Goal: Task Accomplishment & Management: Manage account settings

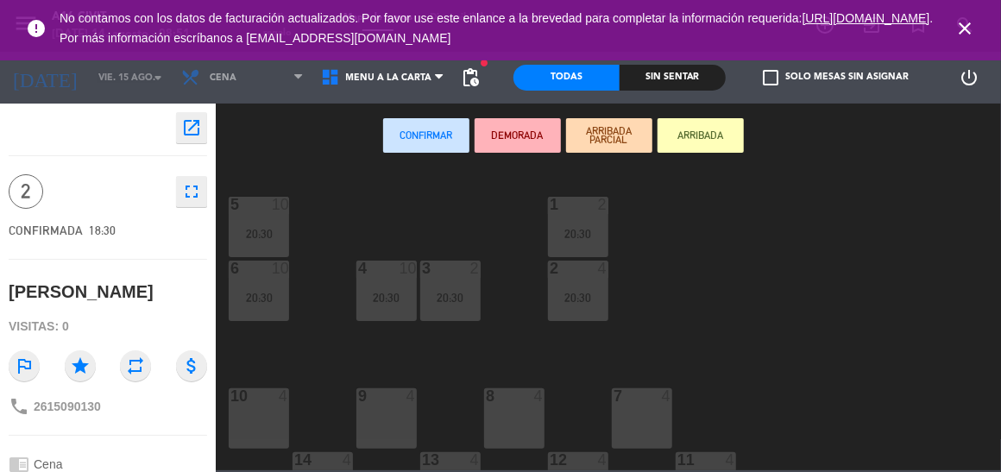
click at [187, 127] on icon "open_in_new" at bounding box center [191, 127] width 21 height 21
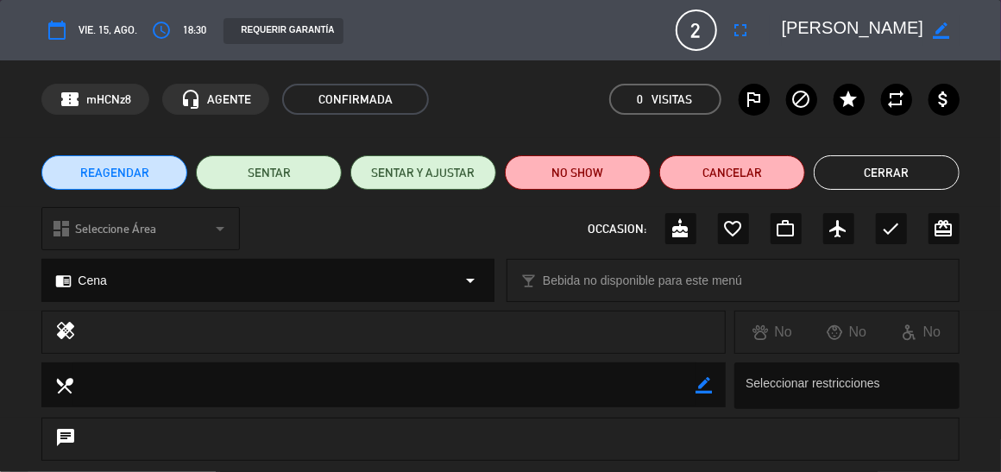
click at [882, 172] on button "Cerrar" at bounding box center [887, 172] width 146 height 35
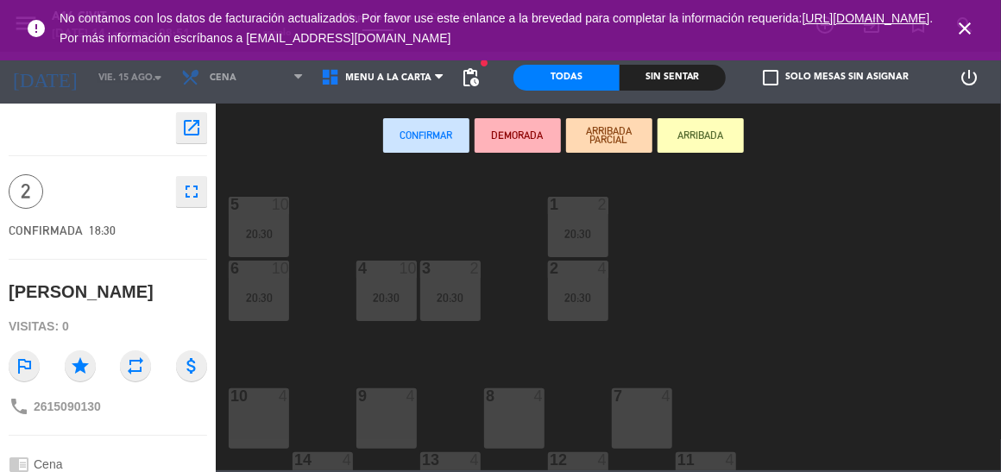
click at [194, 121] on icon "open_in_new" at bounding box center [191, 127] width 21 height 21
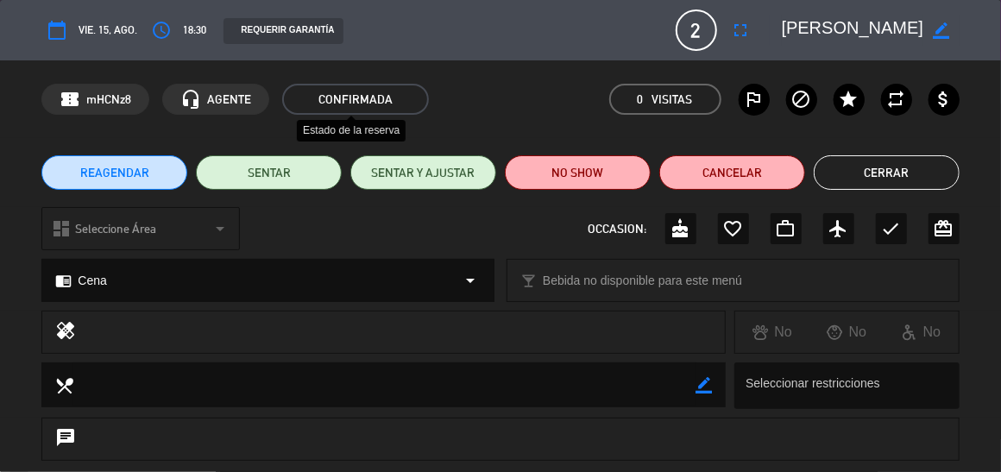
click at [352, 94] on span "CONFIRMADA" at bounding box center [355, 99] width 147 height 31
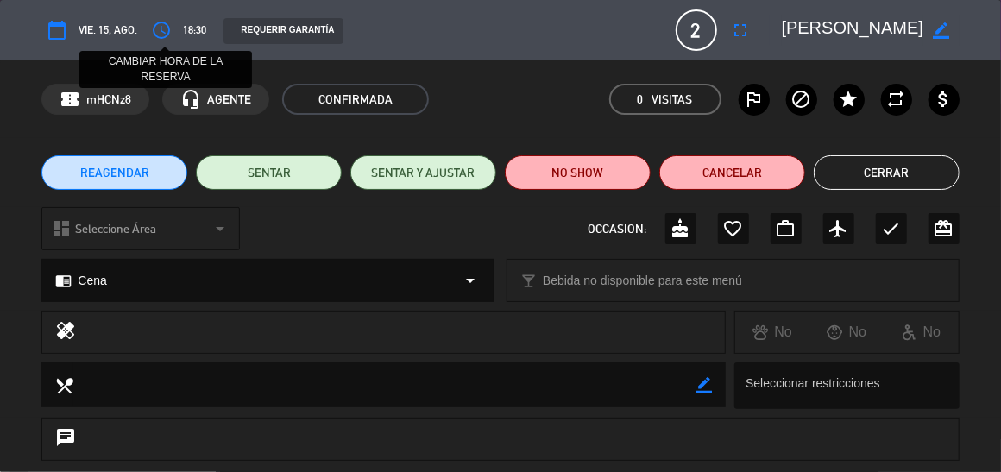
click at [160, 29] on icon "access_time" at bounding box center [161, 30] width 21 height 21
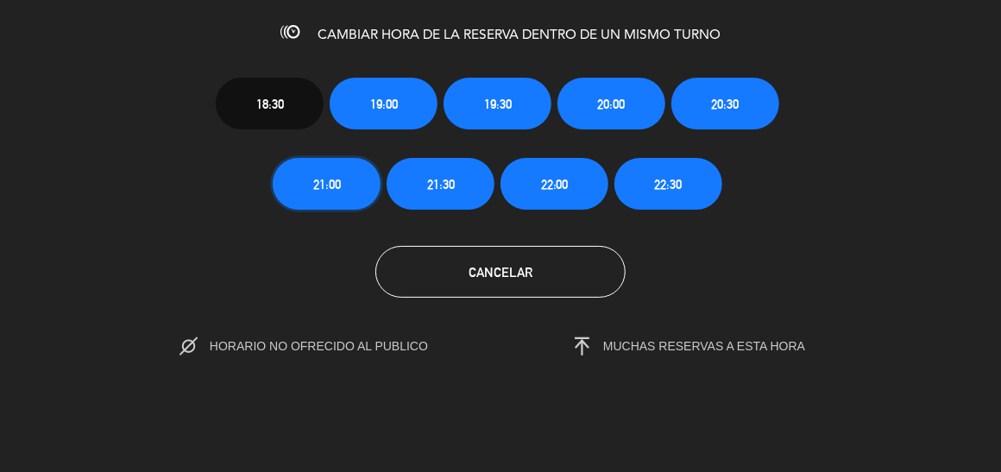
click at [343, 192] on button "21:00" at bounding box center [327, 184] width 108 height 52
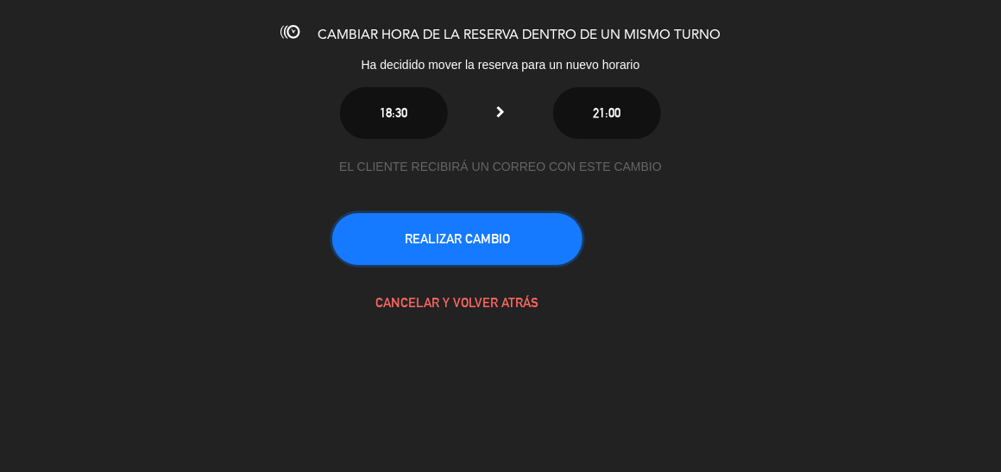
click at [436, 233] on button "REALIZAR CAMBIO" at bounding box center [457, 239] width 250 height 52
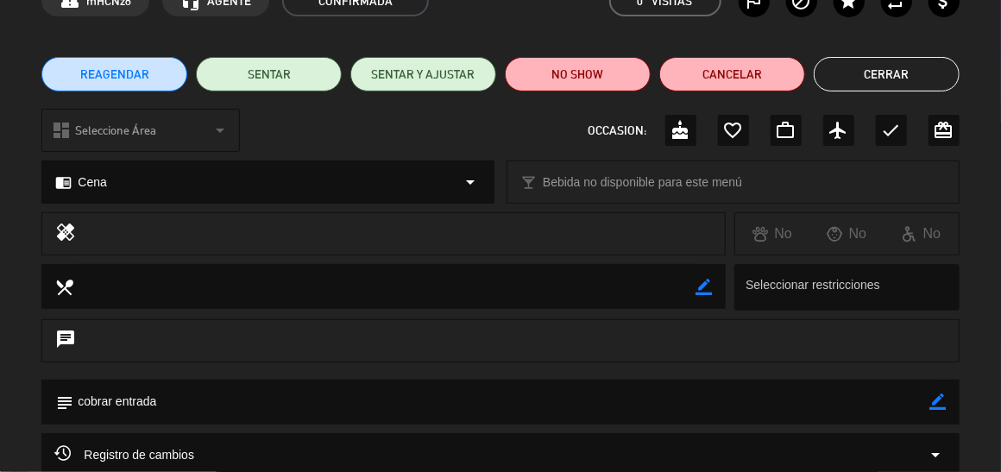
scroll to position [180, 0]
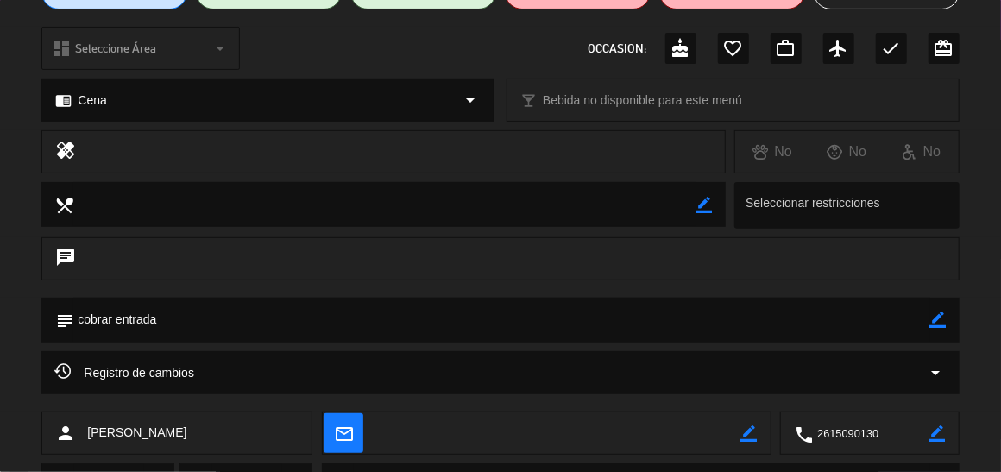
click at [146, 324] on textarea at bounding box center [501, 320] width 856 height 44
click at [945, 319] on icon "border_color" at bounding box center [939, 320] width 16 height 16
click at [207, 324] on textarea at bounding box center [501, 320] width 856 height 44
type textarea "c"
click at [931, 317] on icon at bounding box center [939, 320] width 16 height 16
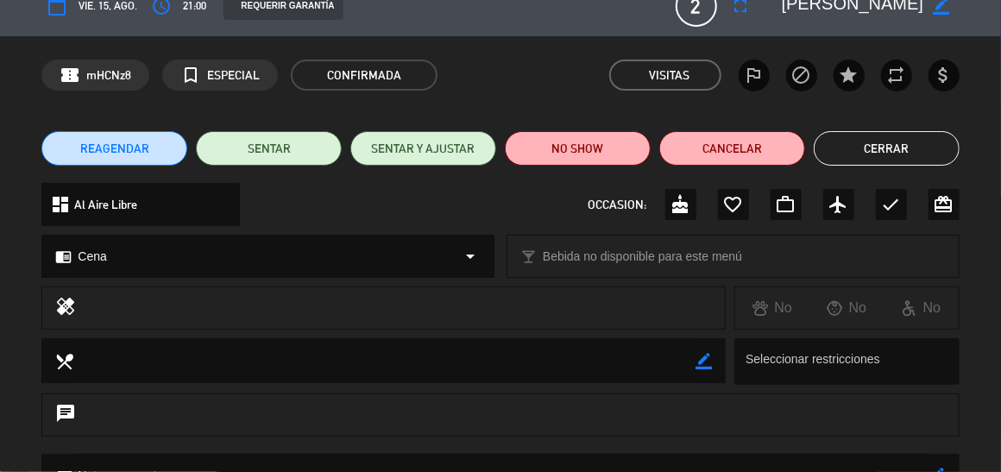
scroll to position [0, 0]
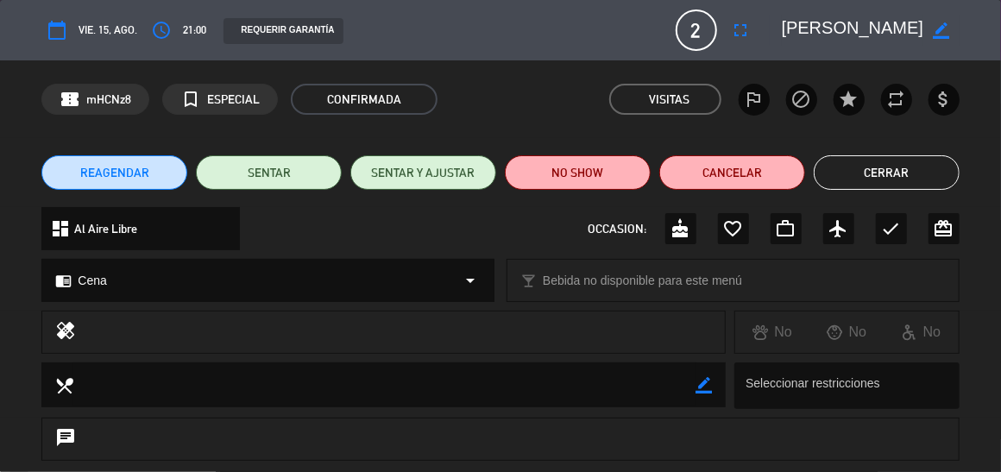
click at [884, 168] on button "Cerrar" at bounding box center [887, 172] width 146 height 35
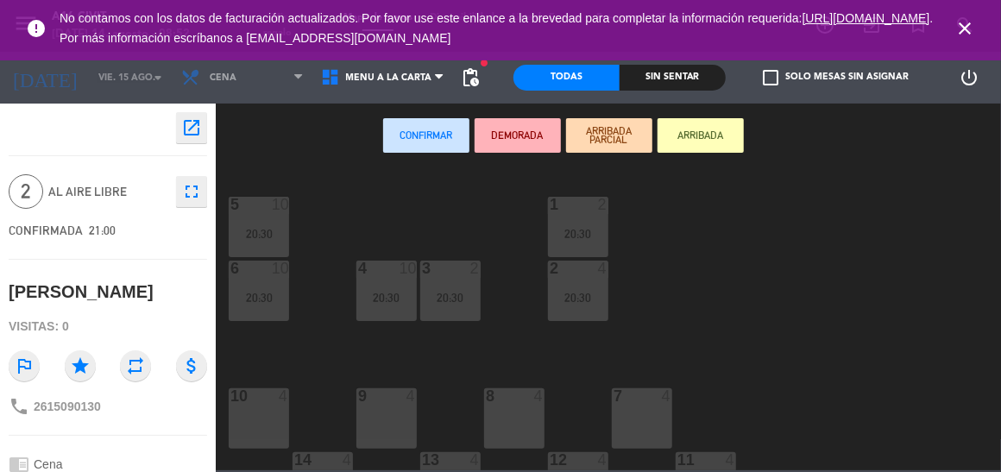
click at [554, 76] on div "Todas" at bounding box center [567, 78] width 106 height 26
click at [963, 22] on icon "close" at bounding box center [965, 28] width 21 height 21
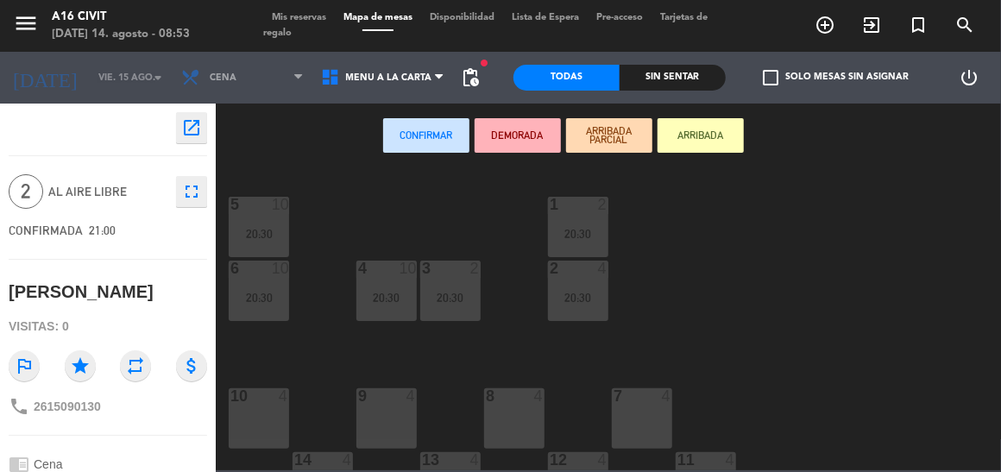
click at [302, 13] on span "Mis reservas" at bounding box center [299, 17] width 72 height 9
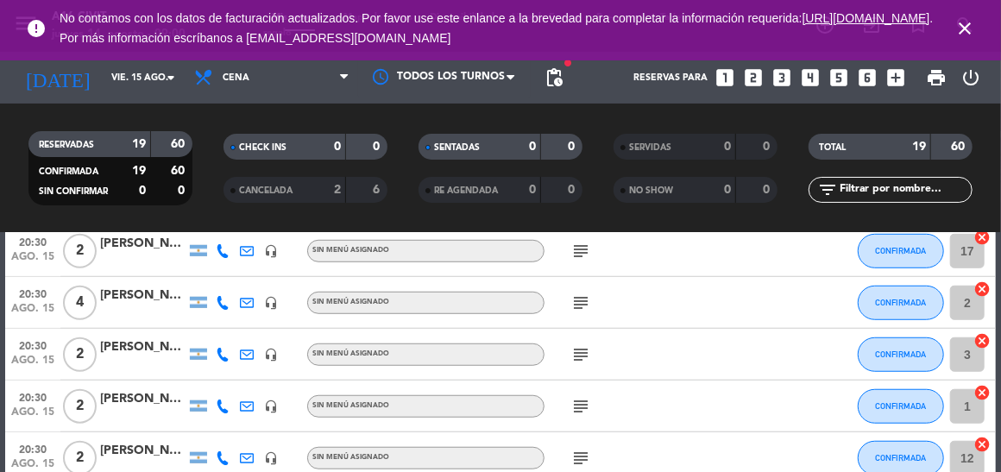
scroll to position [682, 0]
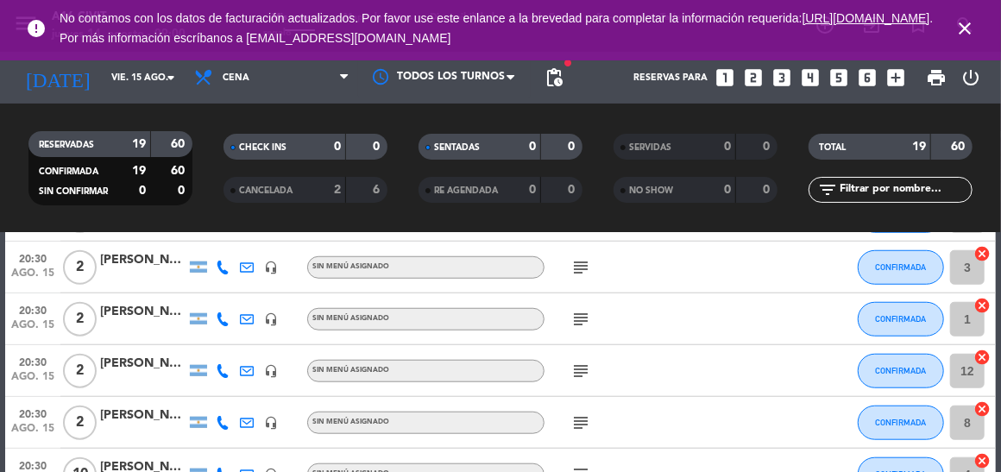
click at [961, 25] on icon "close" at bounding box center [965, 28] width 21 height 21
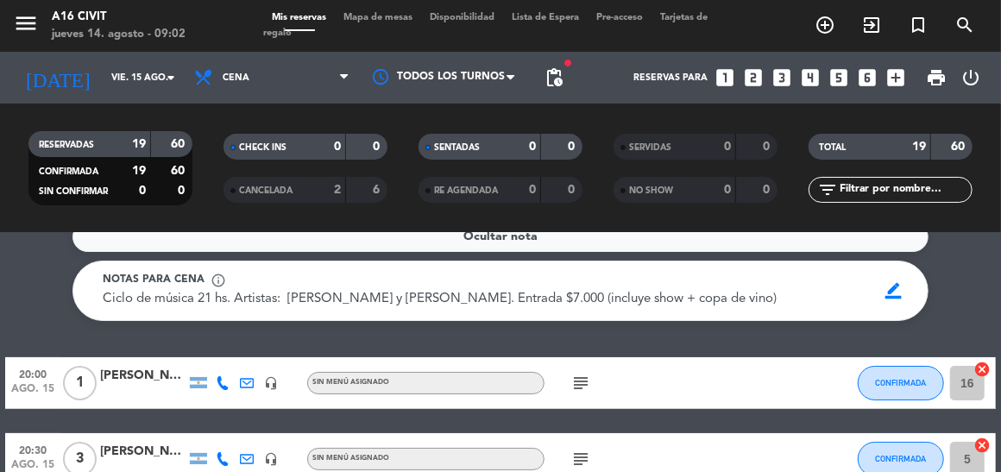
scroll to position [0, 0]
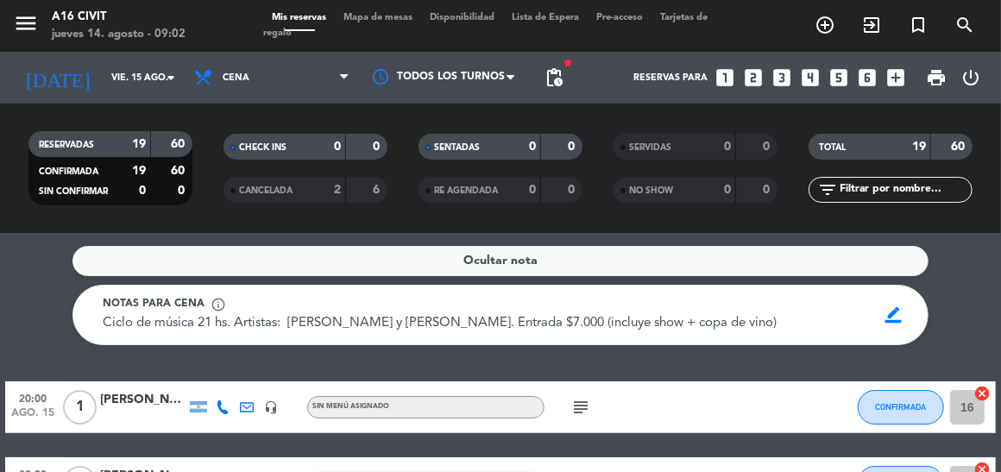
click at [115, 397] on div "[PERSON_NAME]" at bounding box center [143, 400] width 86 height 20
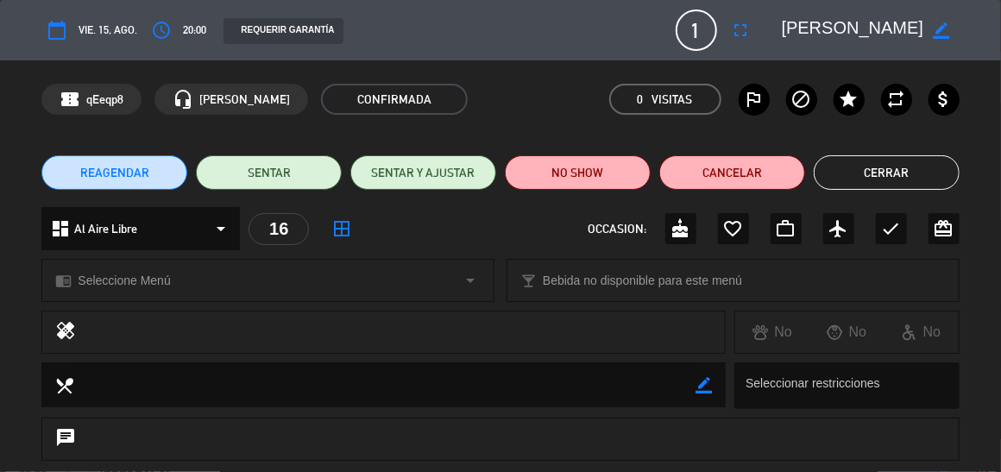
click at [894, 171] on button "Cerrar" at bounding box center [887, 172] width 146 height 35
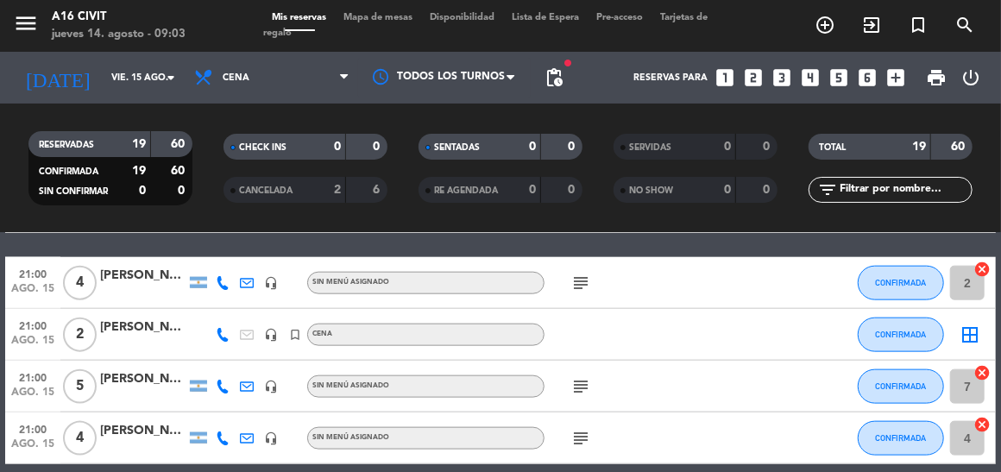
scroll to position [1027, 0]
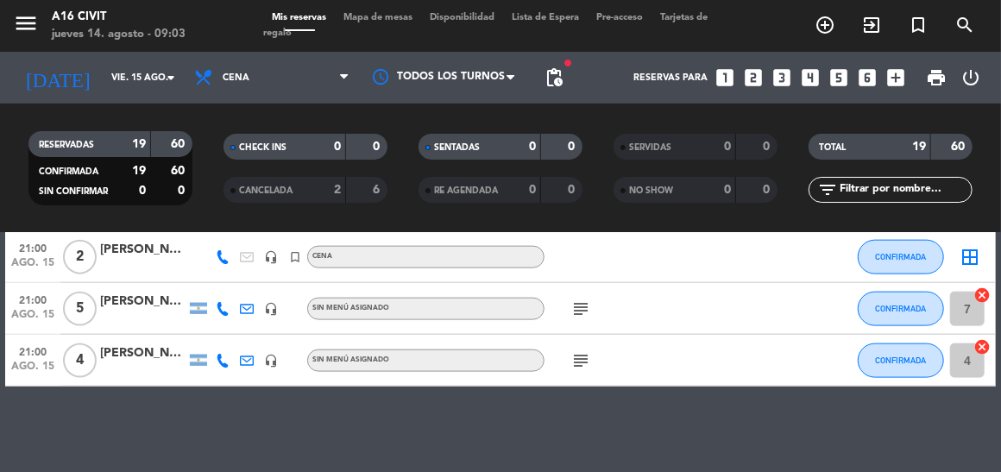
click at [121, 305] on div "[PERSON_NAME]" at bounding box center [143, 302] width 86 height 20
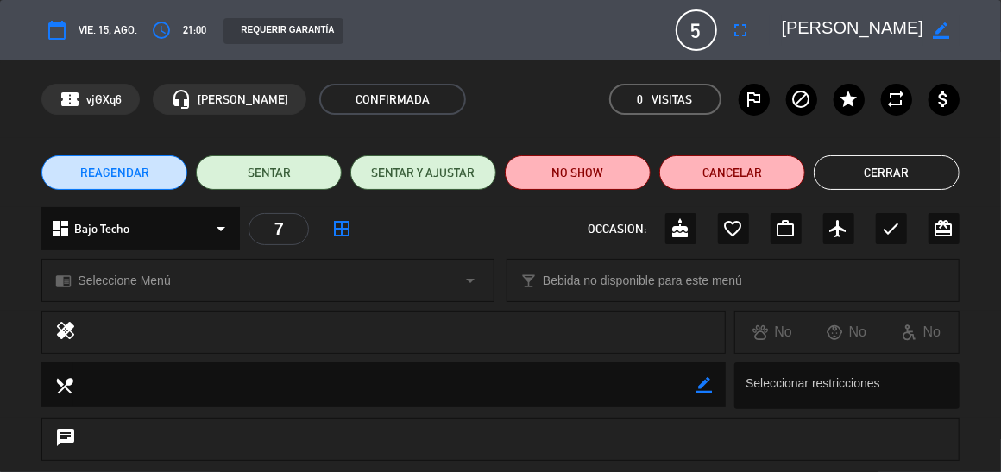
click at [876, 175] on button "Cerrar" at bounding box center [887, 172] width 146 height 35
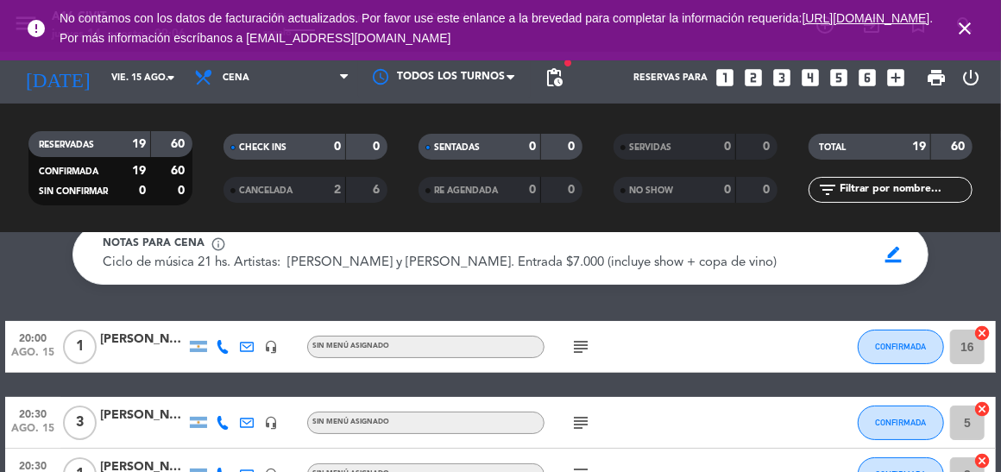
scroll to position [86, 0]
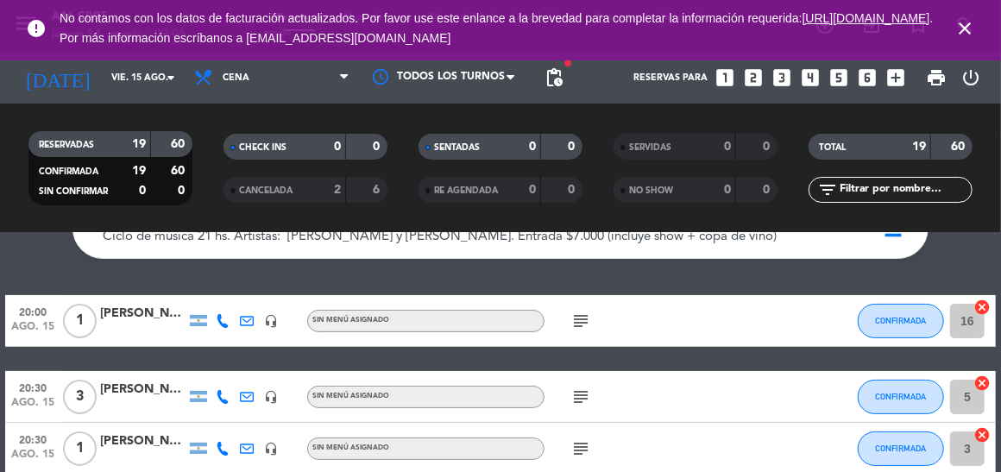
click at [124, 388] on div "[PERSON_NAME]" at bounding box center [143, 390] width 86 height 20
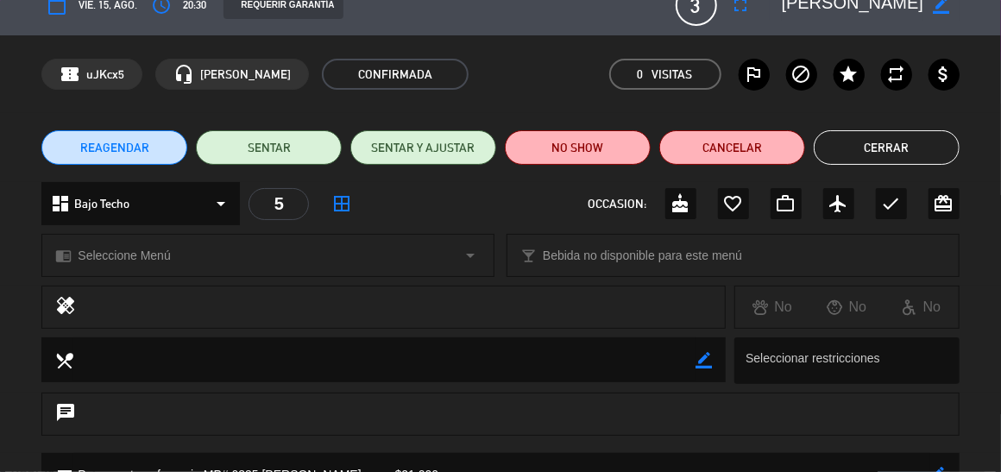
scroll to position [0, 0]
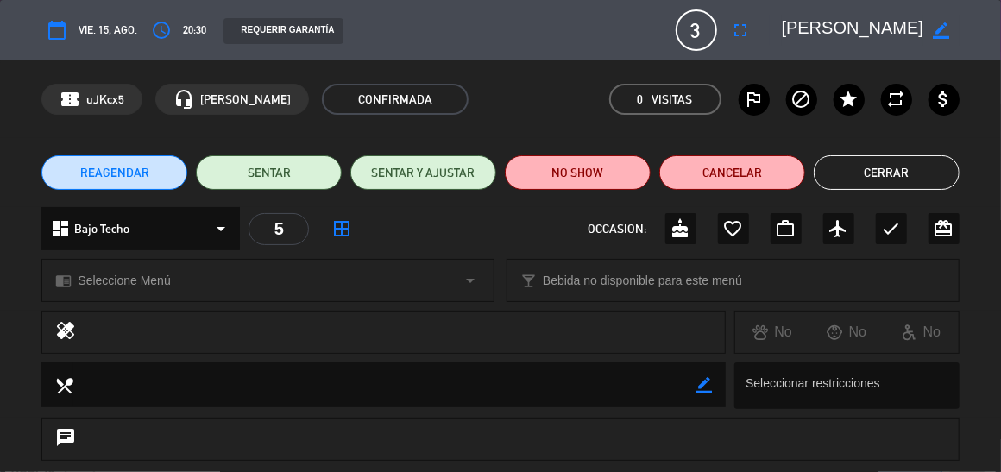
click at [881, 175] on button "Cerrar" at bounding box center [887, 172] width 146 height 35
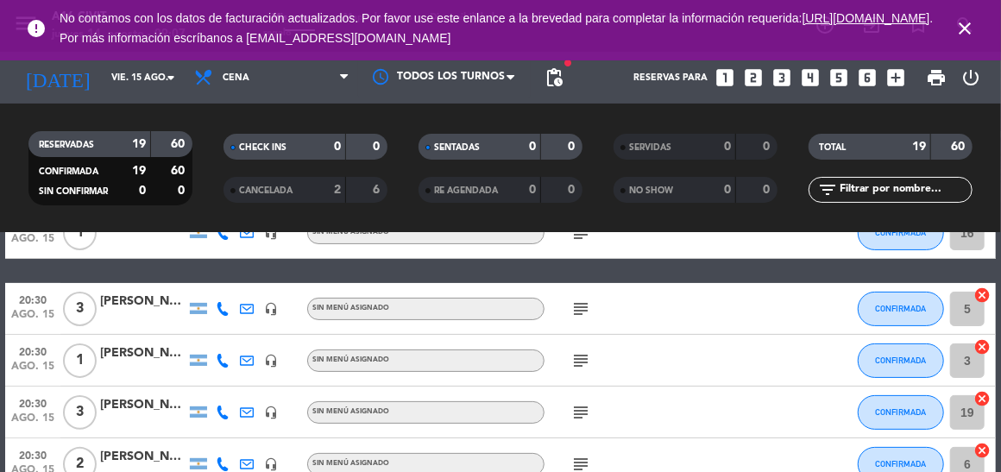
click at [165, 368] on div at bounding box center [143, 370] width 86 height 14
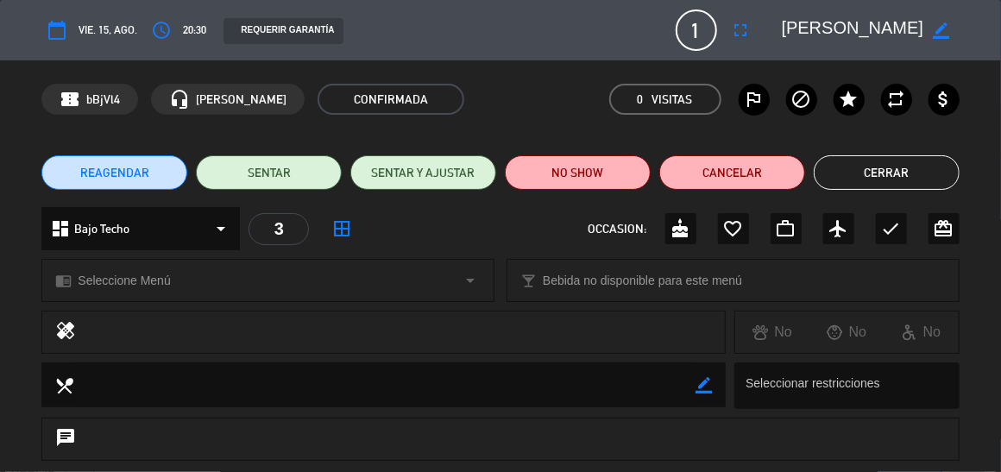
click at [862, 28] on textarea at bounding box center [853, 30] width 142 height 31
click at [886, 166] on button "Cerrar" at bounding box center [887, 172] width 146 height 35
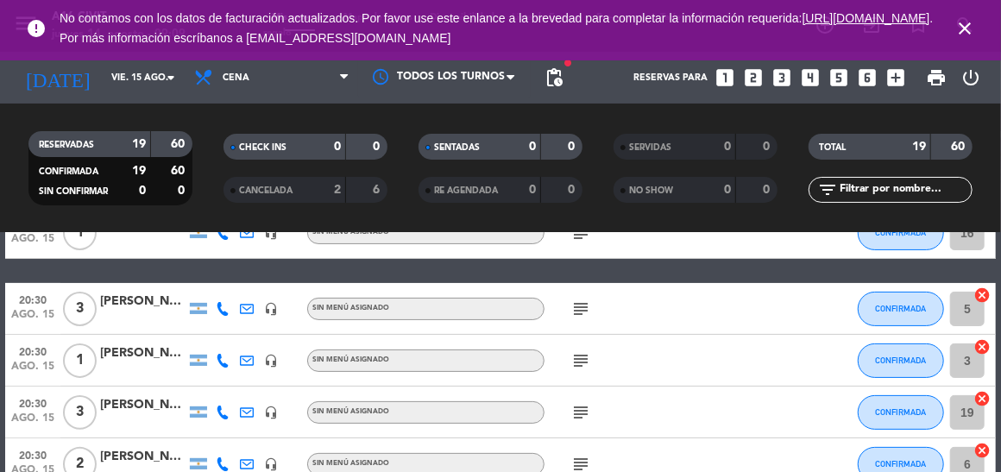
click at [956, 31] on icon "close" at bounding box center [965, 28] width 21 height 21
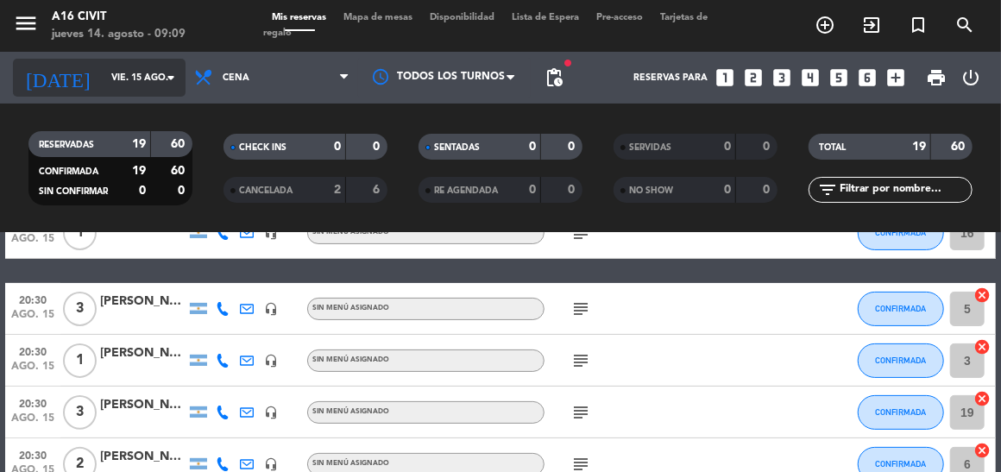
click at [143, 78] on input "vie. 15 ago." at bounding box center [167, 78] width 128 height 28
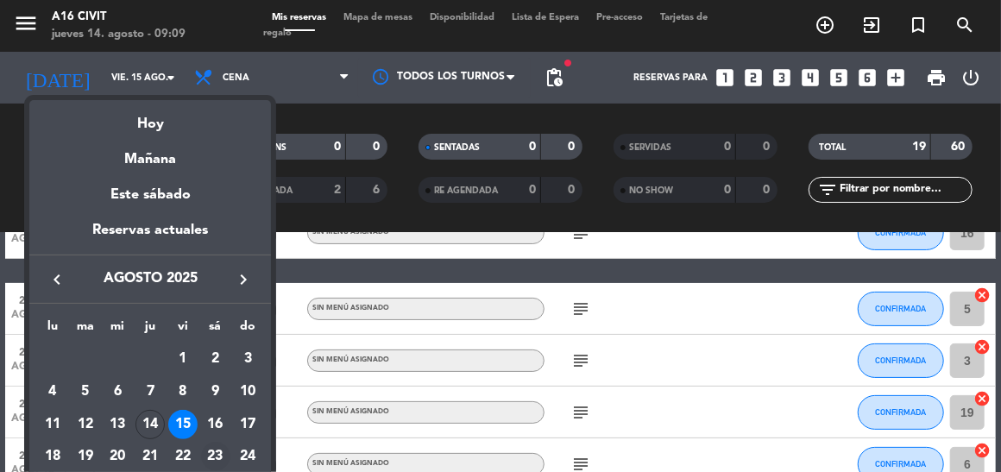
click at [215, 456] on div "23" at bounding box center [215, 456] width 29 height 29
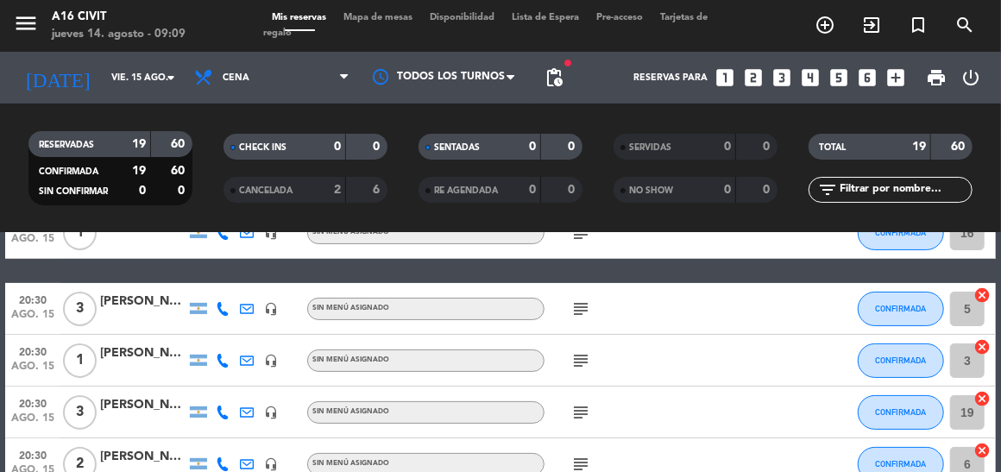
type input "sáb. 23 ago."
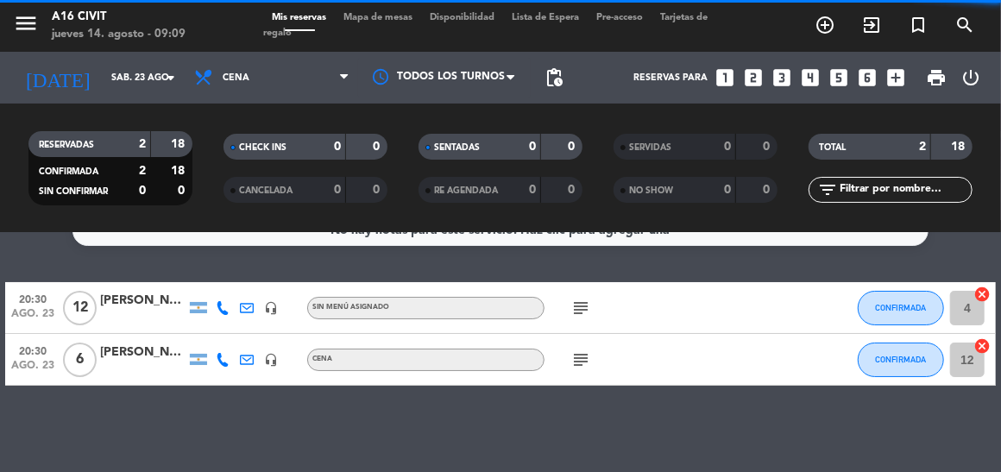
scroll to position [29, 0]
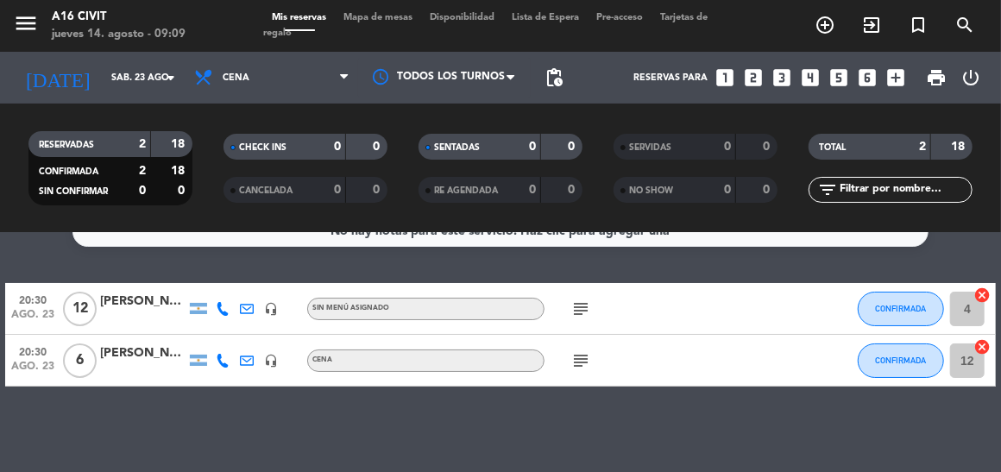
click at [148, 316] on div at bounding box center [143, 319] width 86 height 14
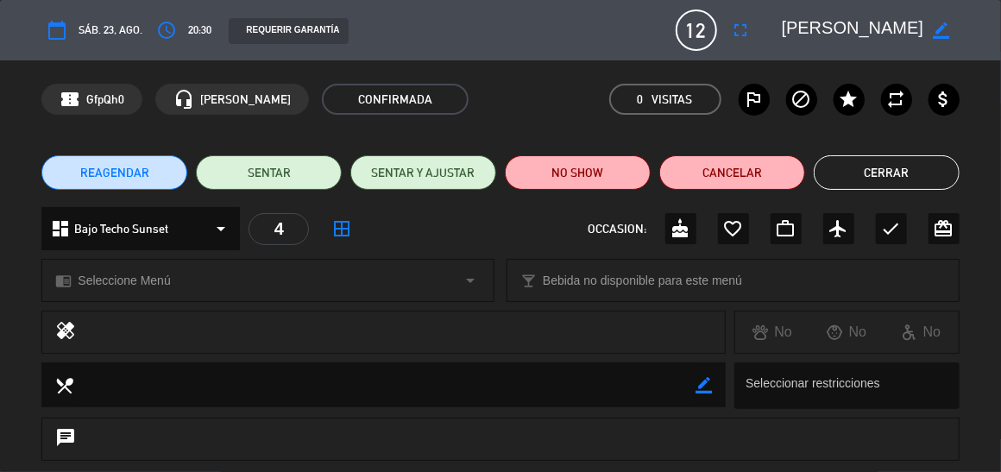
click at [710, 35] on span "12" at bounding box center [696, 29] width 41 height 41
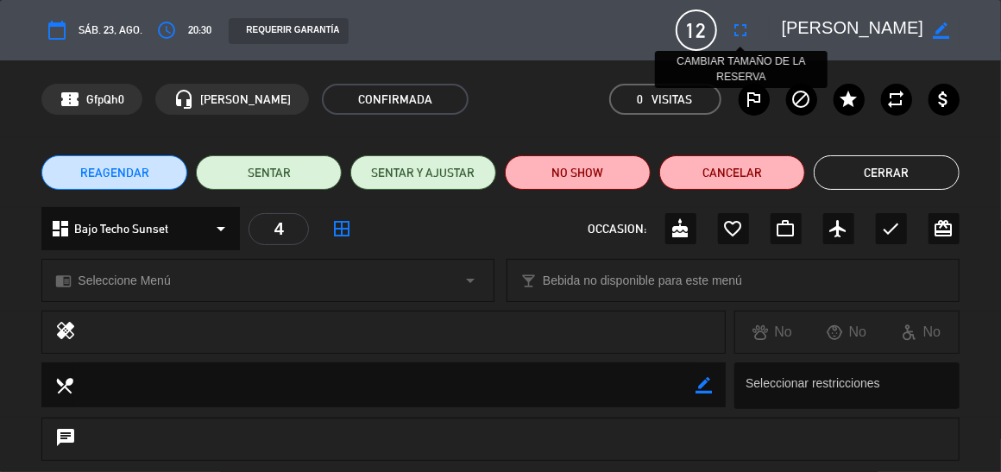
click at [733, 31] on icon "fullscreen" at bounding box center [741, 30] width 21 height 21
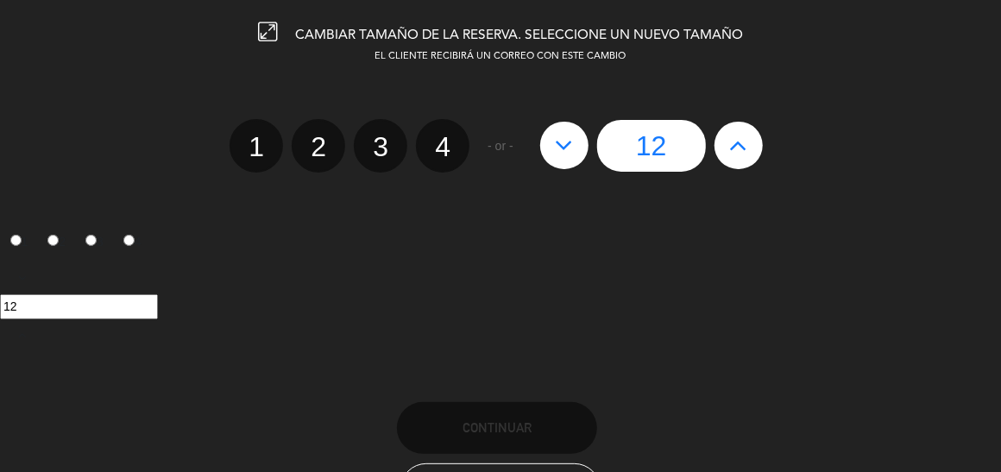
click at [733, 146] on icon at bounding box center [738, 145] width 18 height 28
type input "13"
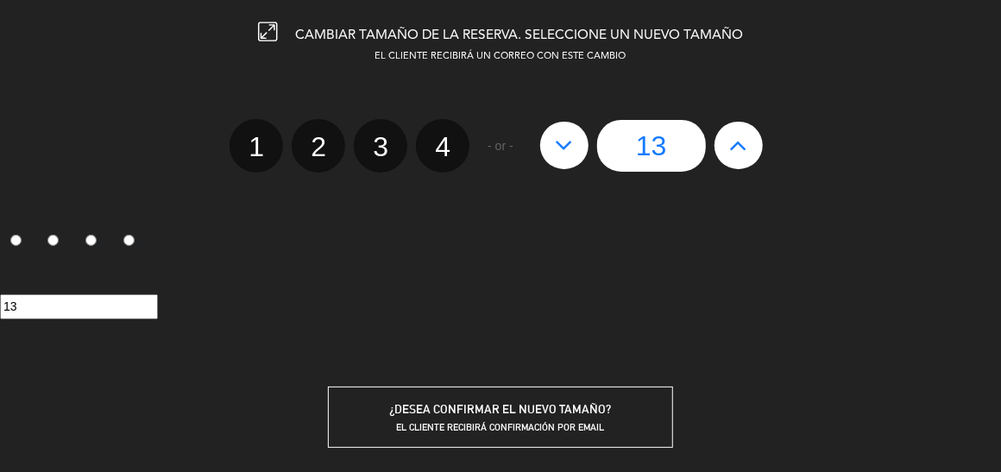
click at [733, 146] on icon at bounding box center [738, 145] width 18 height 28
type input "14"
click at [733, 146] on icon at bounding box center [738, 145] width 18 height 28
type input "15"
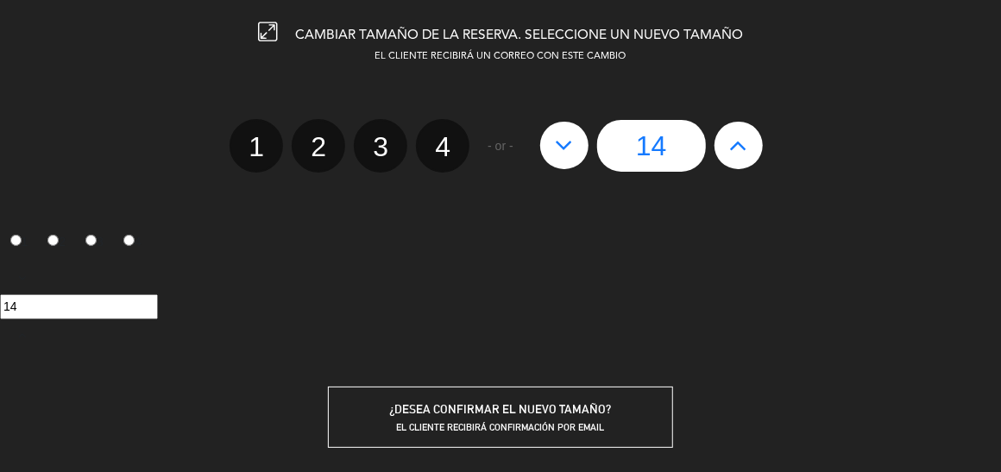
type input "15"
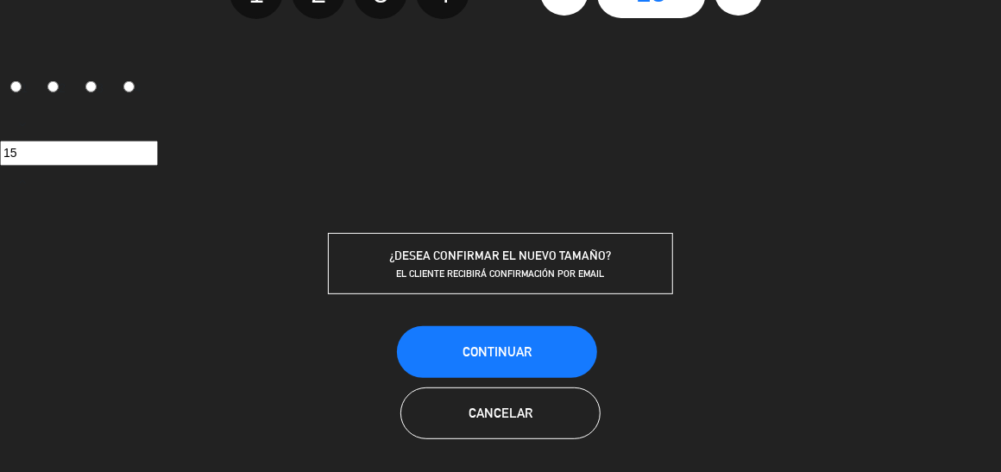
scroll to position [67, 0]
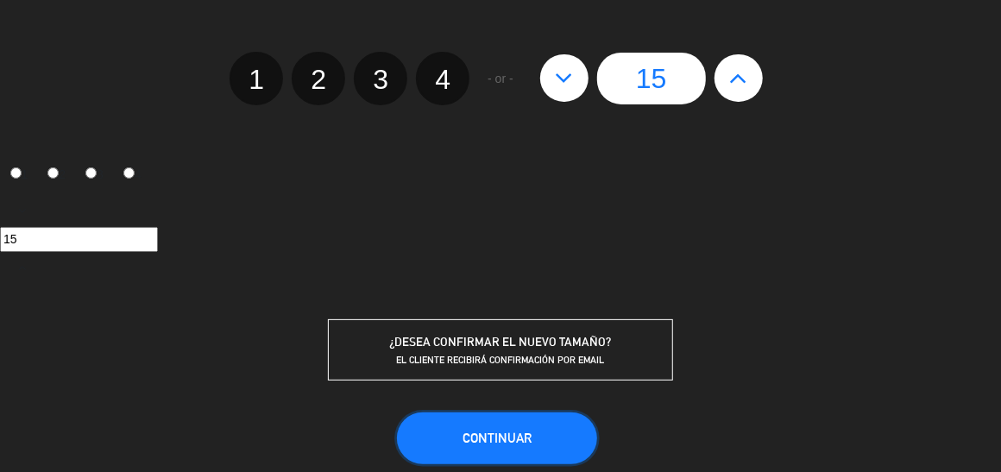
click at [518, 424] on button "Continuar" at bounding box center [497, 439] width 200 height 52
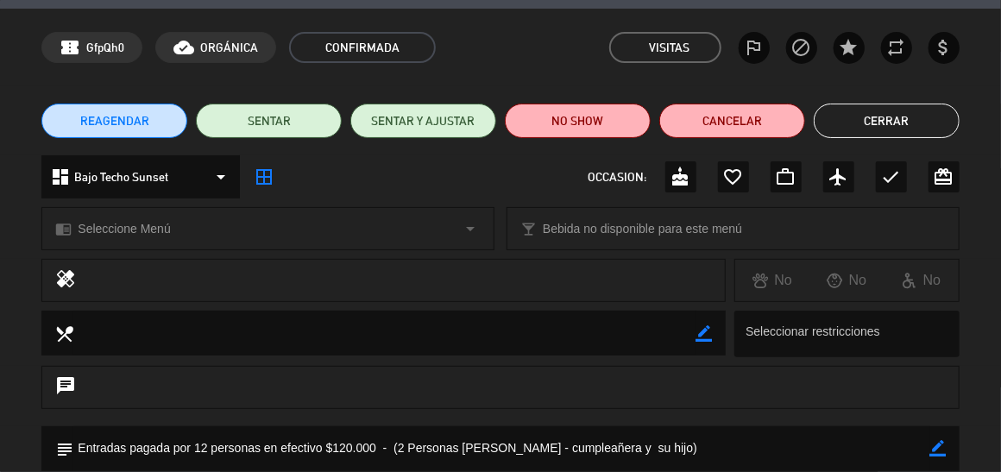
scroll to position [86, 0]
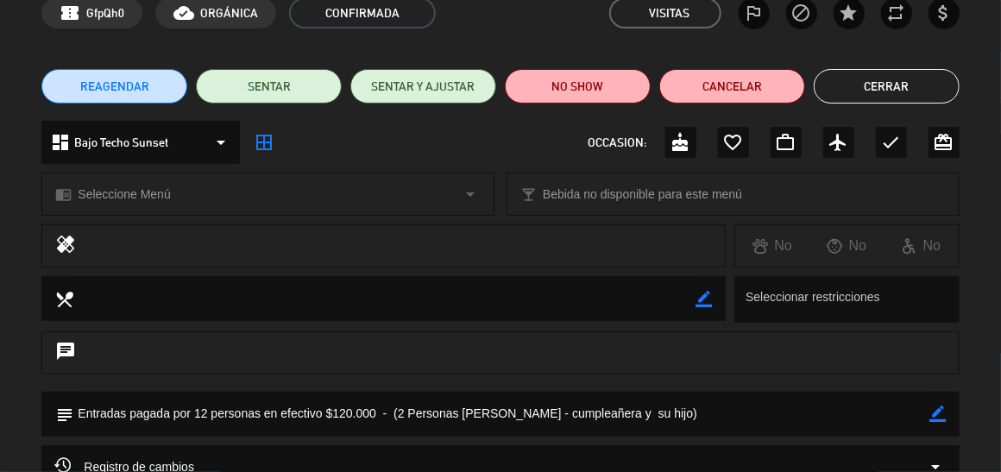
click at [729, 401] on textarea at bounding box center [501, 414] width 856 height 44
click at [727, 414] on textarea at bounding box center [501, 414] width 856 height 44
click at [941, 419] on icon "border_color" at bounding box center [939, 414] width 16 height 16
click at [784, 413] on textarea at bounding box center [501, 414] width 856 height 44
click at [774, 413] on textarea at bounding box center [501, 414] width 856 height 44
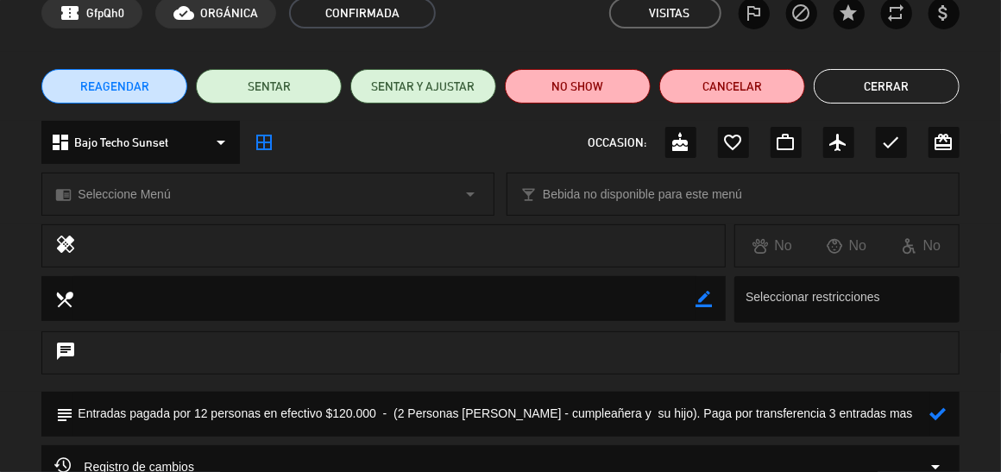
click at [766, 412] on textarea at bounding box center [501, 414] width 856 height 44
click at [939, 416] on icon at bounding box center [939, 414] width 16 height 16
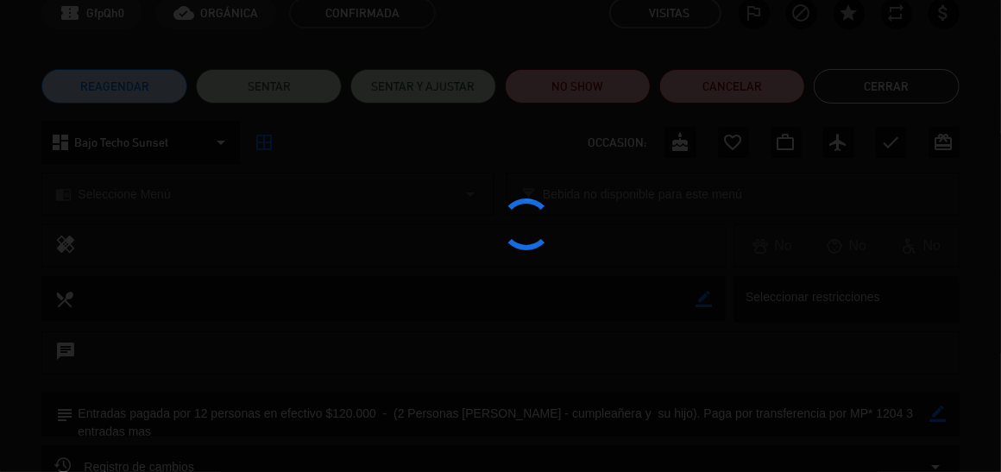
type textarea "Entradas pagada por 12 personas en efectivo $120.000 - (2 Personas [PERSON_NAME…"
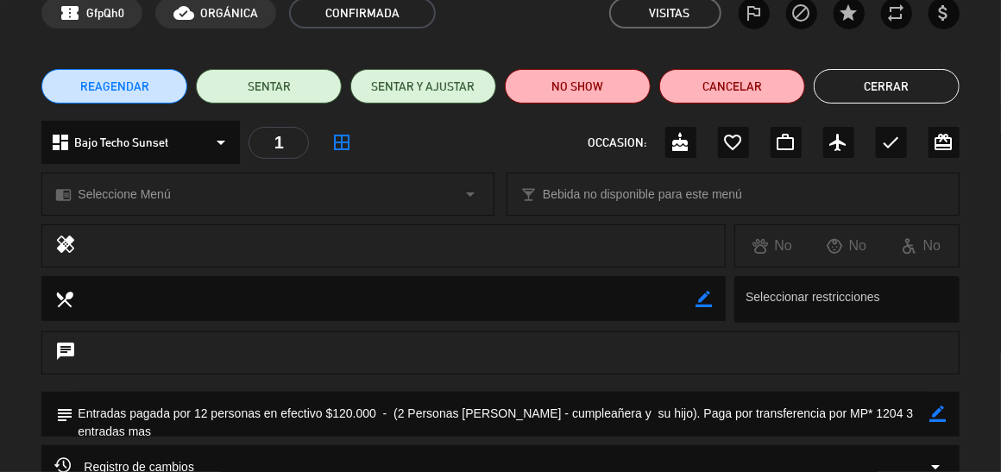
click at [893, 95] on button "Cerrar" at bounding box center [887, 86] width 146 height 35
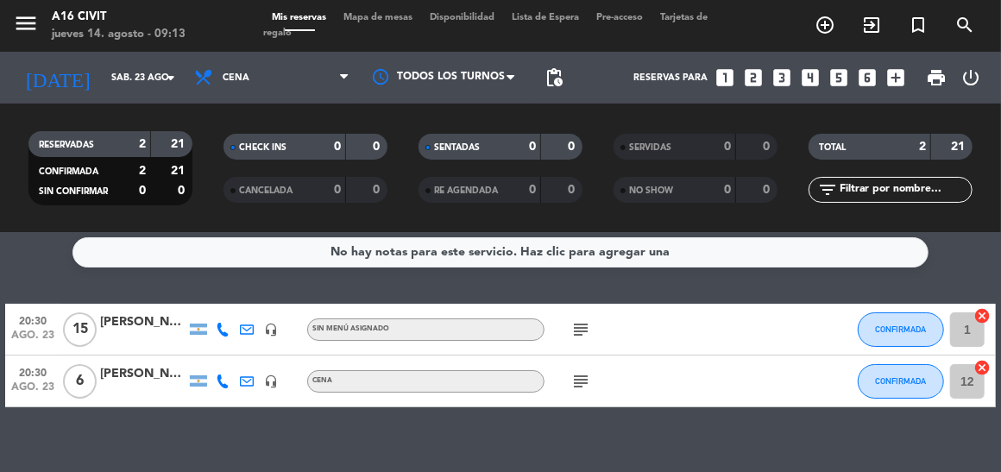
scroll to position [0, 0]
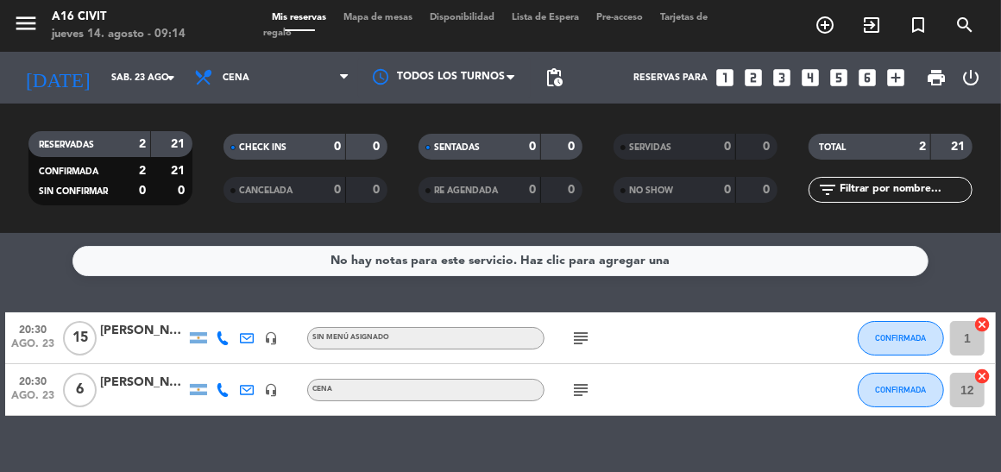
click at [574, 390] on icon "subject" at bounding box center [581, 390] width 21 height 21
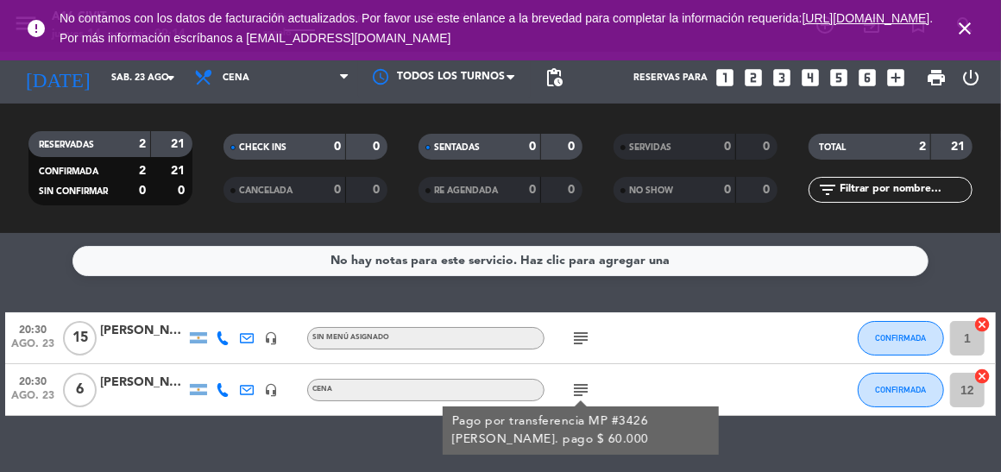
click at [380, 453] on div "No hay notas para este servicio. Haz clic para agregar una 20:30 [DATE] [PERSON…" at bounding box center [500, 352] width 1001 height 239
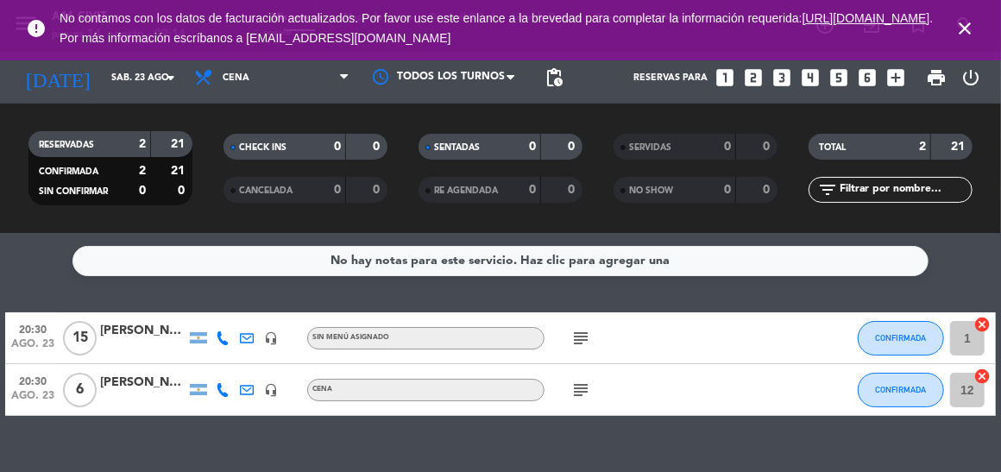
click at [964, 31] on icon "close" at bounding box center [965, 28] width 21 height 21
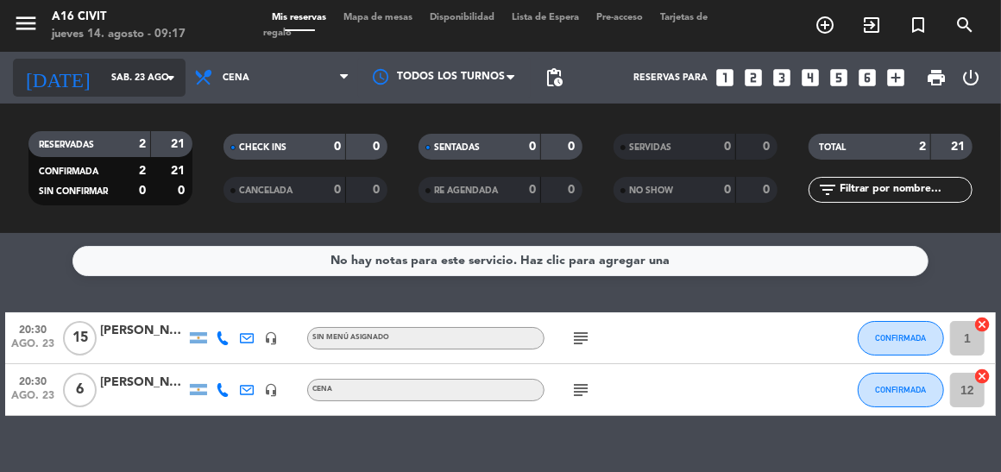
click at [142, 76] on input "sáb. 23 ago." at bounding box center [167, 78] width 128 height 28
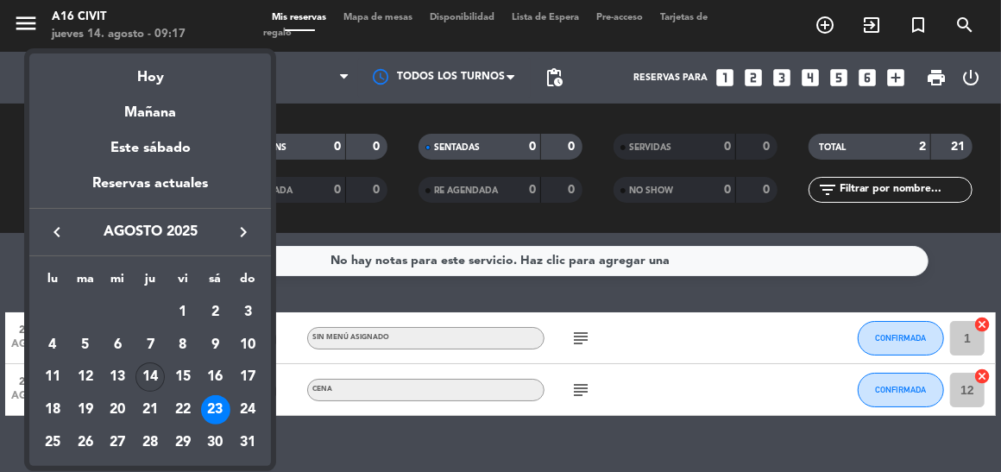
click at [158, 382] on div "14" at bounding box center [150, 377] width 29 height 29
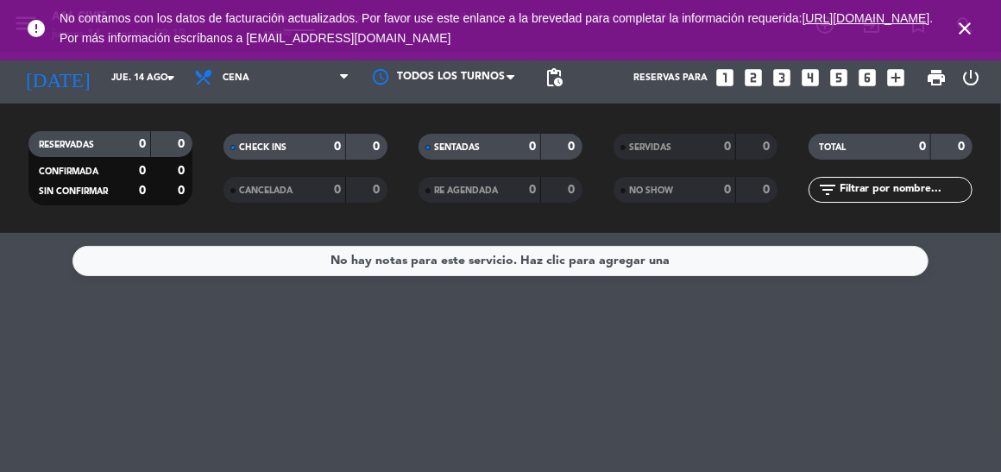
click at [963, 32] on icon "close" at bounding box center [965, 28] width 21 height 21
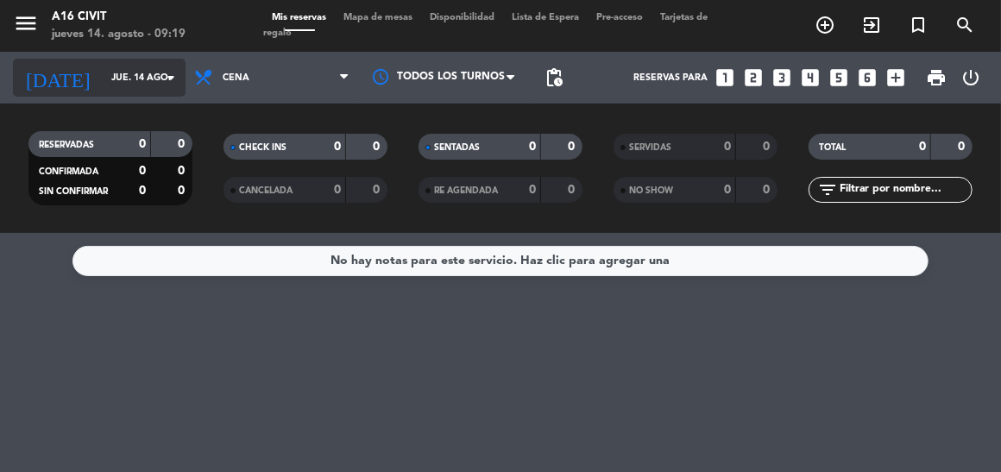
click at [120, 87] on input "jue. 14 ago." at bounding box center [167, 78] width 128 height 28
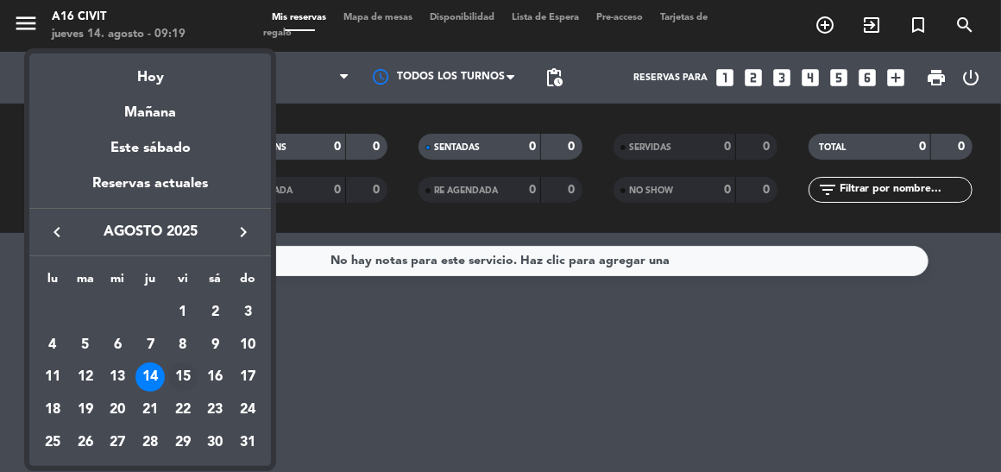
click at [187, 384] on div "15" at bounding box center [182, 377] width 29 height 29
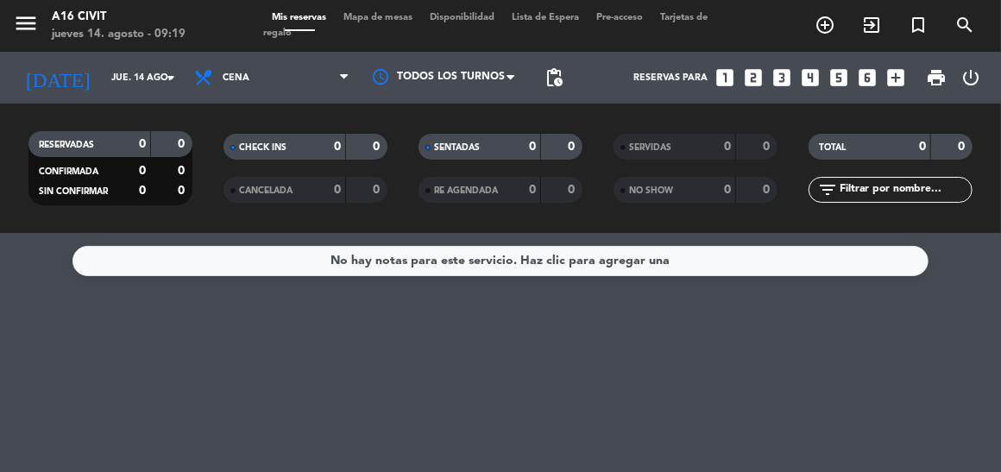
type input "vie. 15 ago."
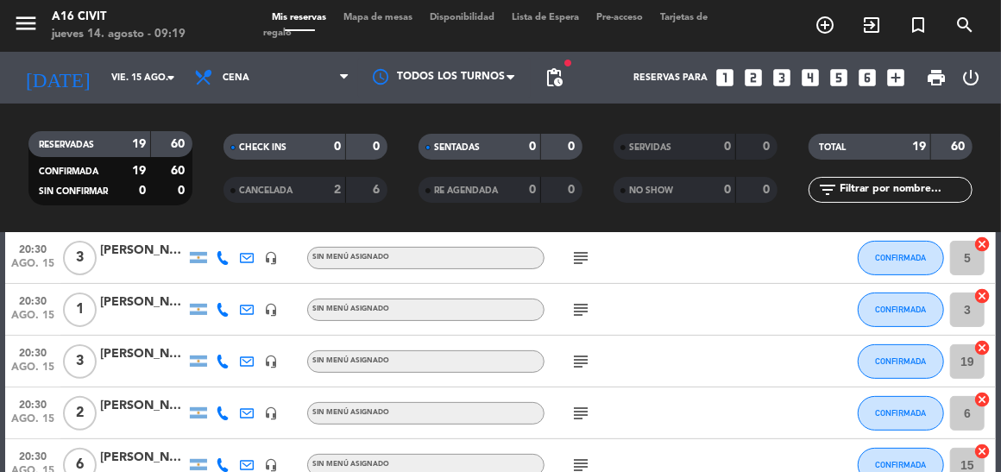
scroll to position [259, 0]
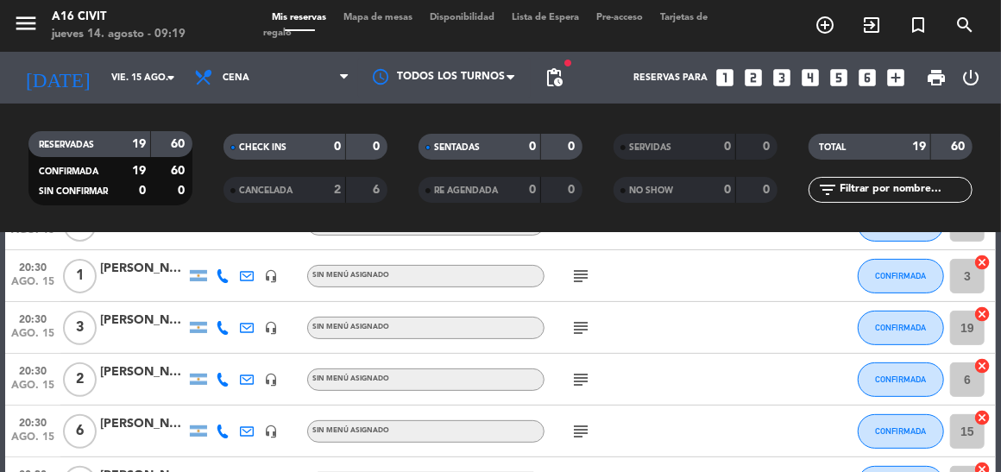
click at [118, 325] on div "[PERSON_NAME]" at bounding box center [143, 321] width 86 height 20
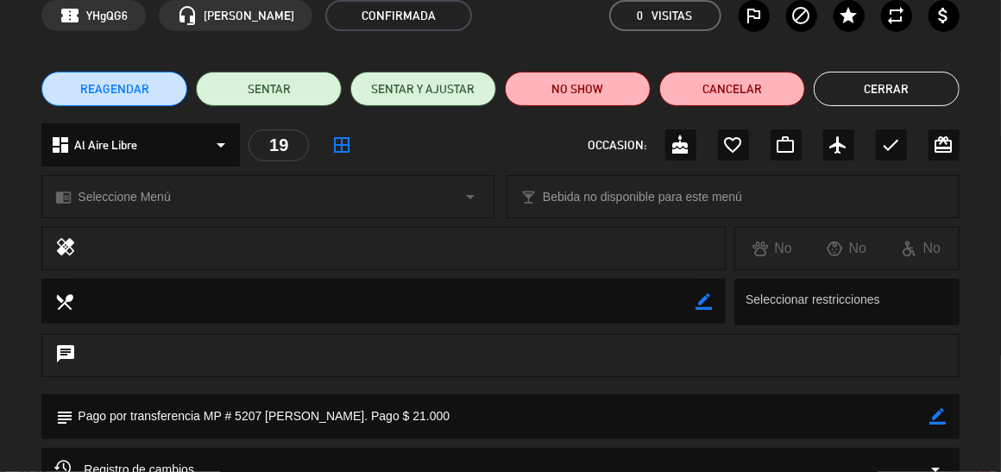
scroll to position [0, 0]
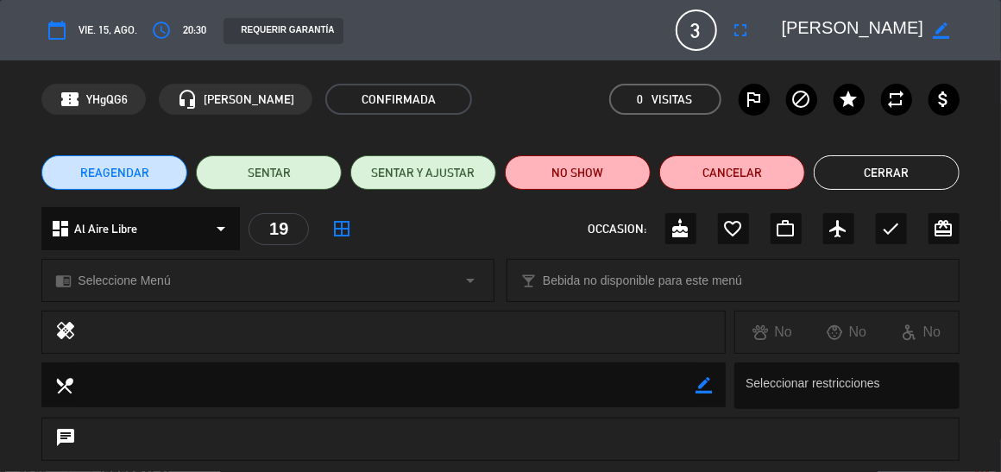
click at [899, 171] on button "Cerrar" at bounding box center [887, 172] width 146 height 35
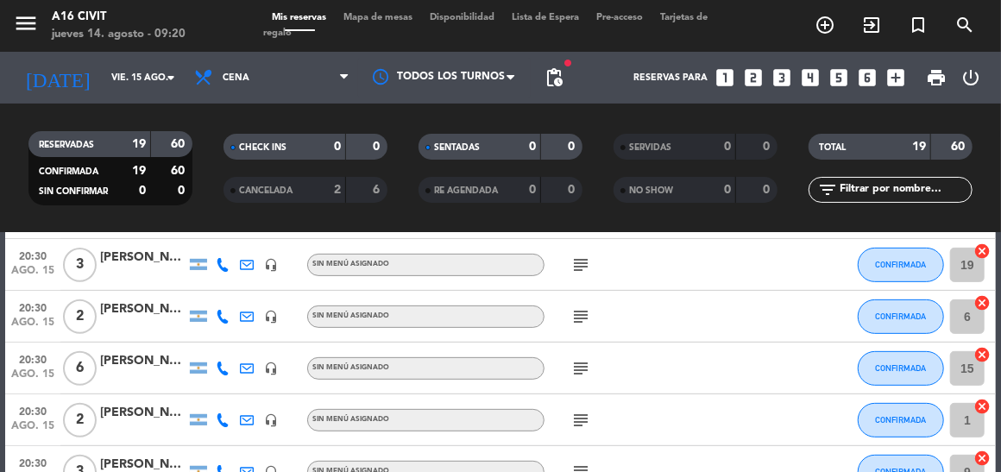
scroll to position [344, 0]
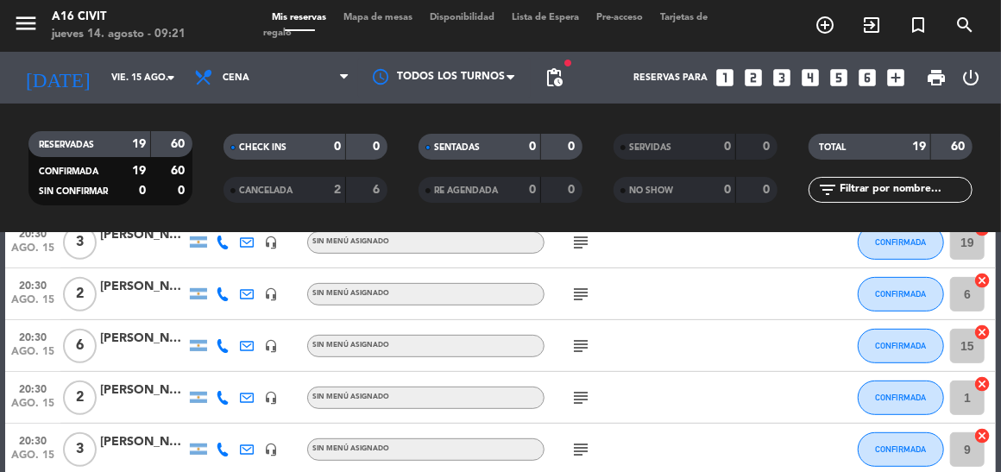
click at [574, 343] on icon "subject" at bounding box center [581, 346] width 21 height 21
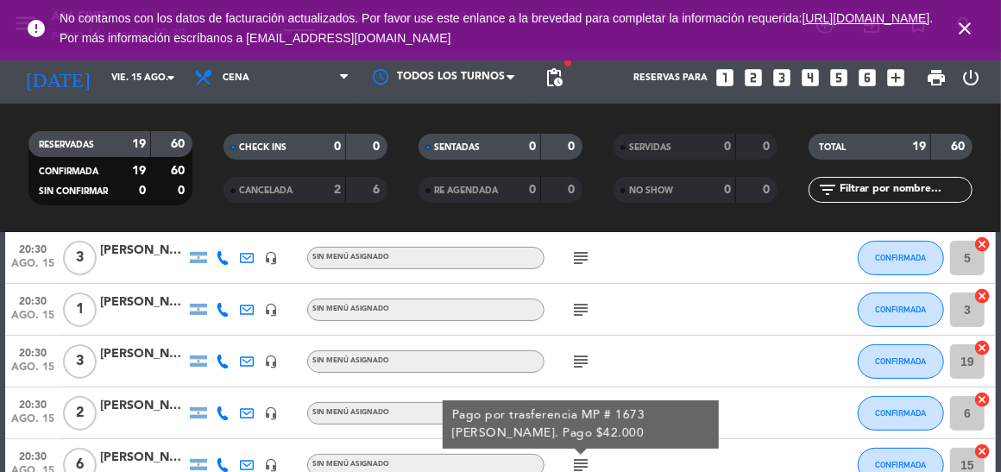
scroll to position [249, 0]
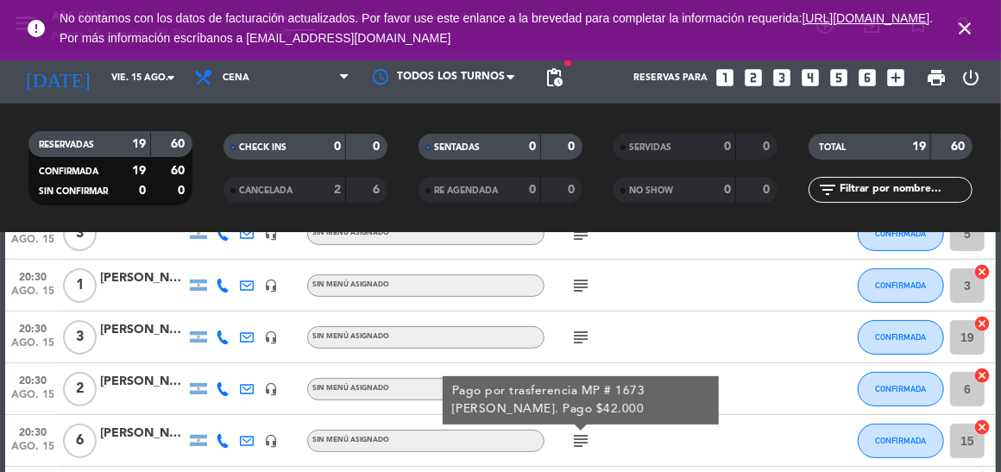
click at [142, 331] on div "[PERSON_NAME]" at bounding box center [143, 330] width 86 height 20
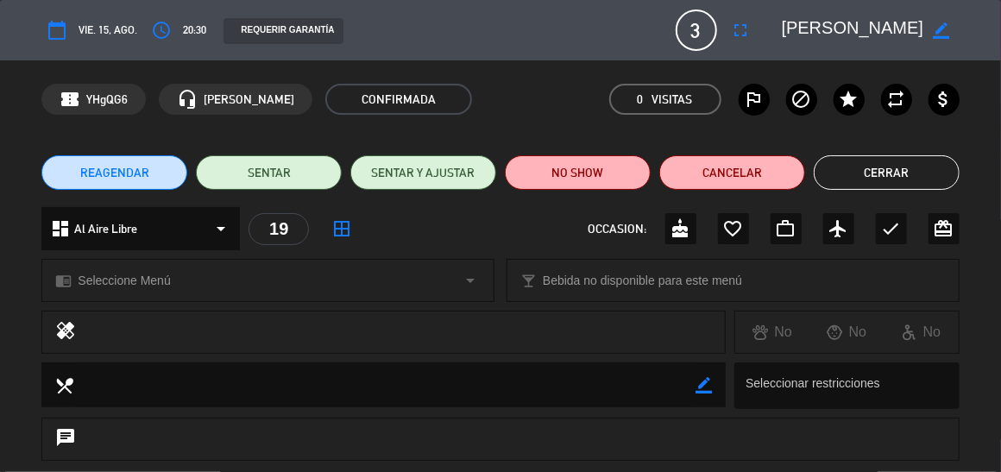
click at [893, 185] on button "Cerrar" at bounding box center [887, 172] width 146 height 35
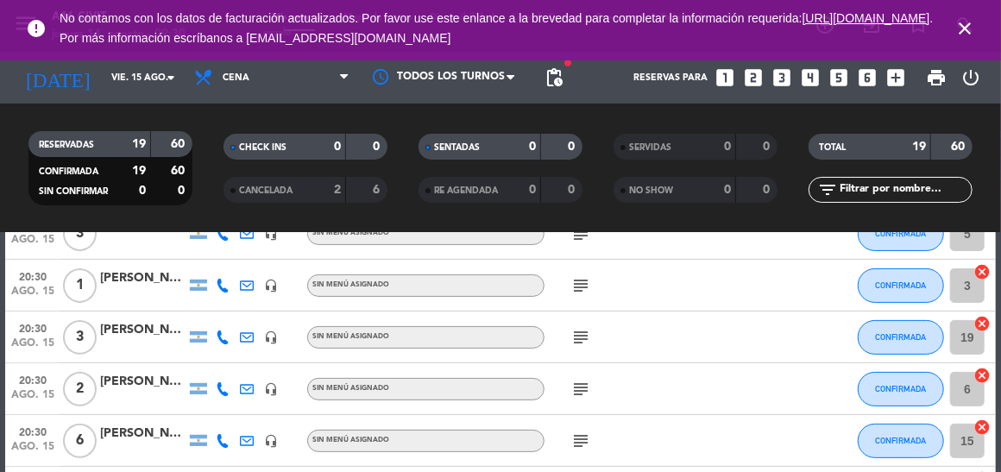
click at [585, 334] on icon "subject" at bounding box center [581, 337] width 21 height 21
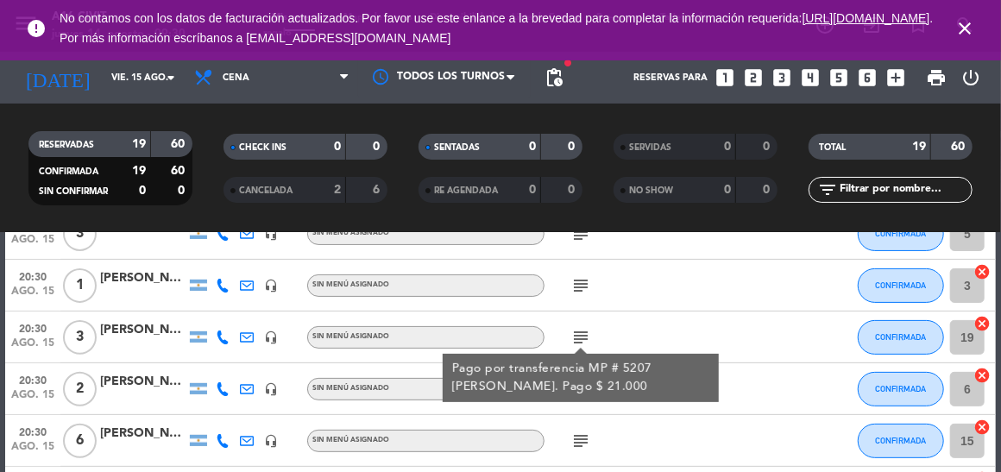
click at [289, 402] on div at bounding box center [295, 388] width 24 height 51
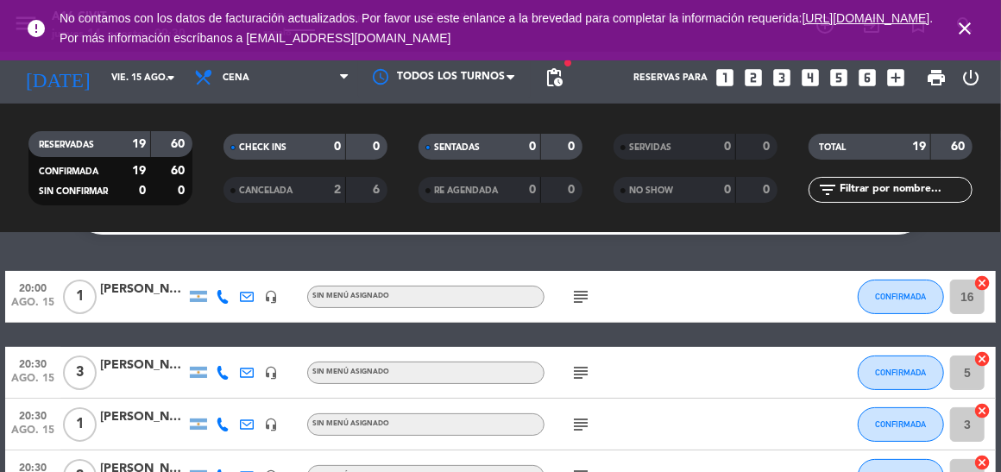
scroll to position [86, 0]
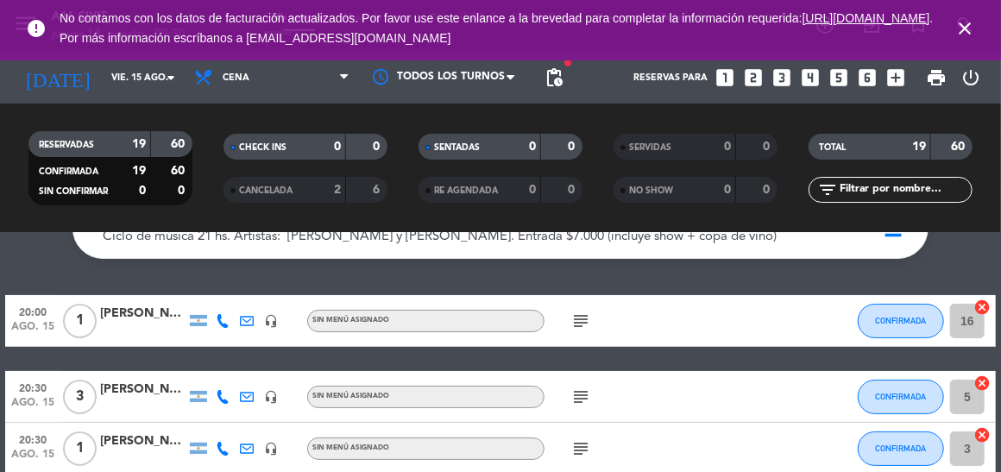
click at [571, 319] on icon "subject" at bounding box center [581, 321] width 21 height 21
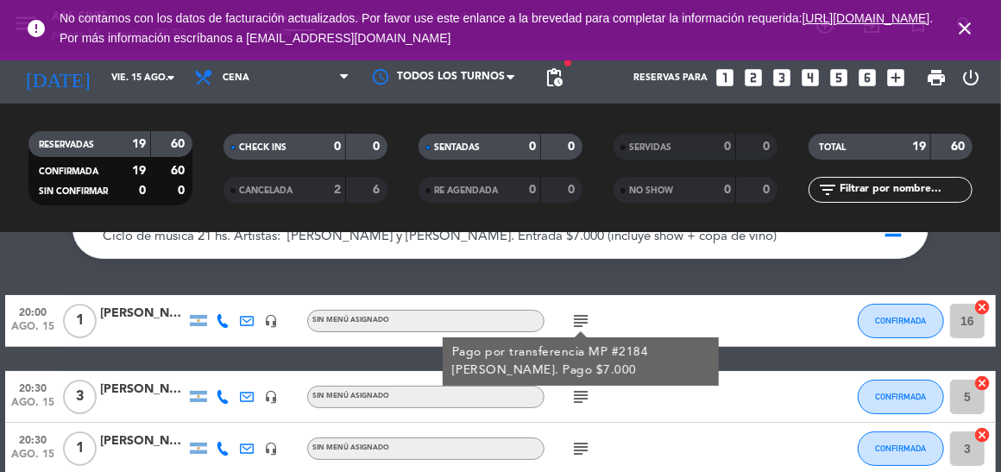
drag, startPoint x: 590, startPoint y: 365, endPoint x: 449, endPoint y: 344, distance: 142.2
click at [449, 344] on div "Pago por transferencia MP #2184 [PERSON_NAME]. Pago $7.000" at bounding box center [581, 362] width 276 height 48
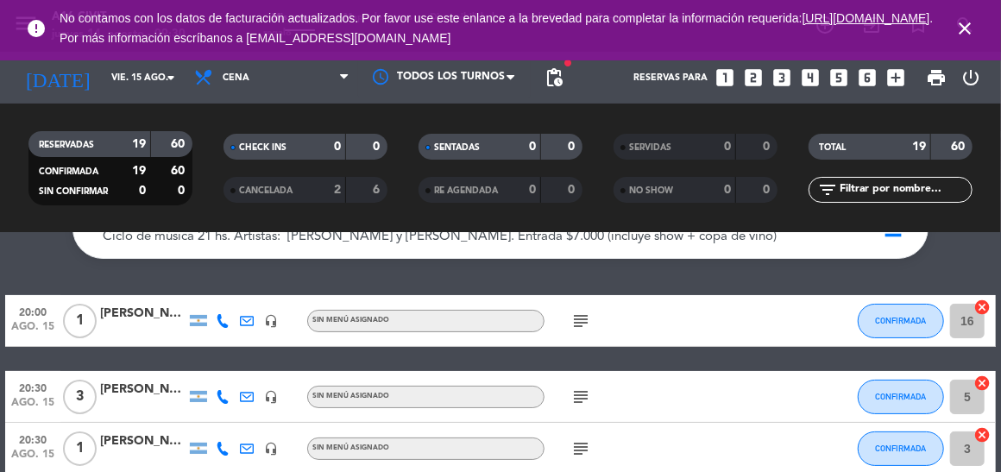
drag, startPoint x: 449, startPoint y: 344, endPoint x: 830, endPoint y: 327, distance: 381.1
click at [830, 327] on div "20:00 [DATE] 1 [PERSON_NAME] headset_mic Sin menú asignado subject CONFIRMADA 1…" at bounding box center [500, 321] width 991 height 52
click at [582, 322] on icon "subject" at bounding box center [581, 321] width 21 height 21
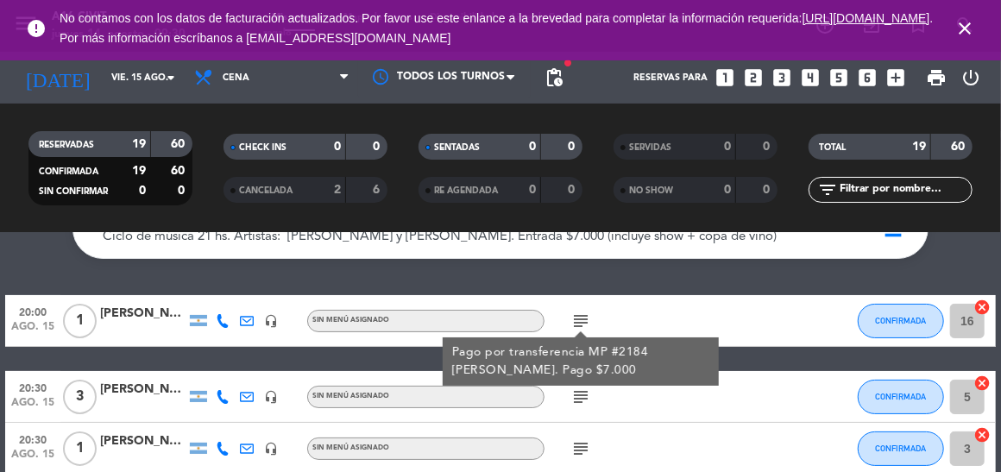
click at [586, 358] on div "Pago por transferencia MP #2184 [PERSON_NAME]. Pago $7.000" at bounding box center [580, 362] width 258 height 36
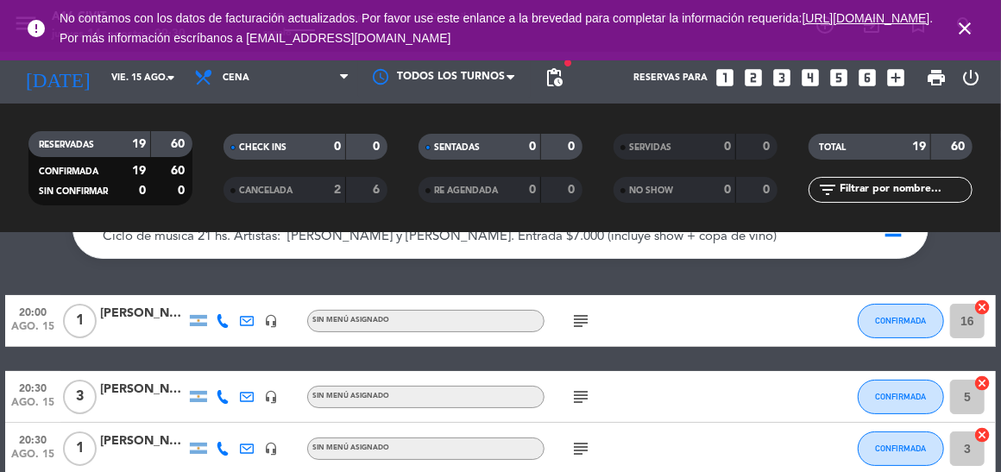
click at [582, 320] on icon "subject" at bounding box center [581, 321] width 21 height 21
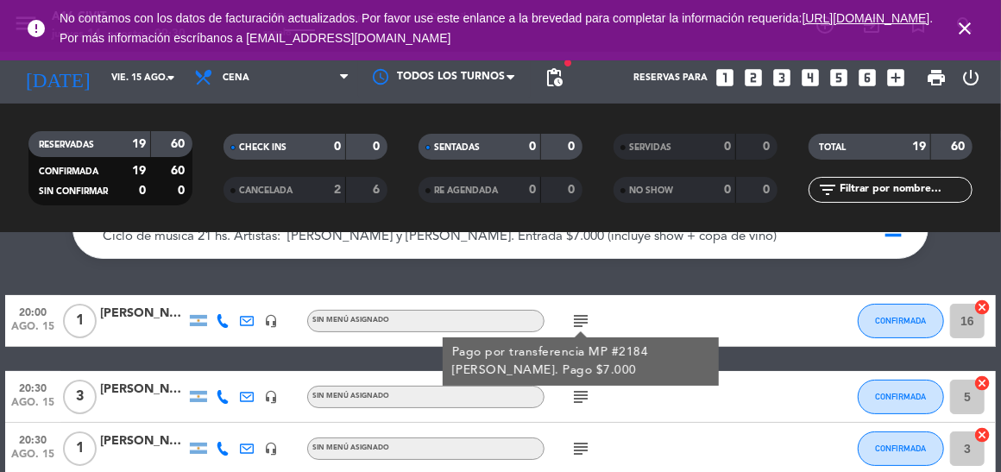
click at [250, 336] on div at bounding box center [247, 320] width 24 height 51
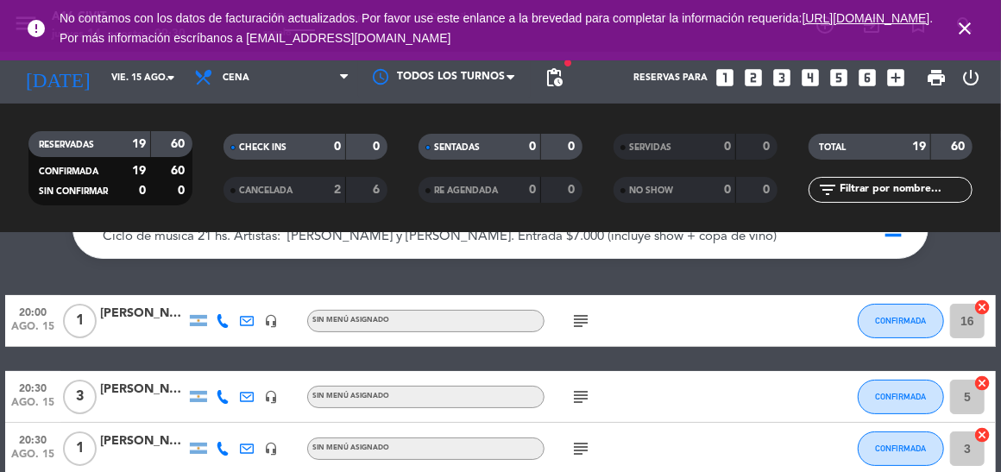
click at [161, 318] on div "[PERSON_NAME]" at bounding box center [143, 314] width 86 height 20
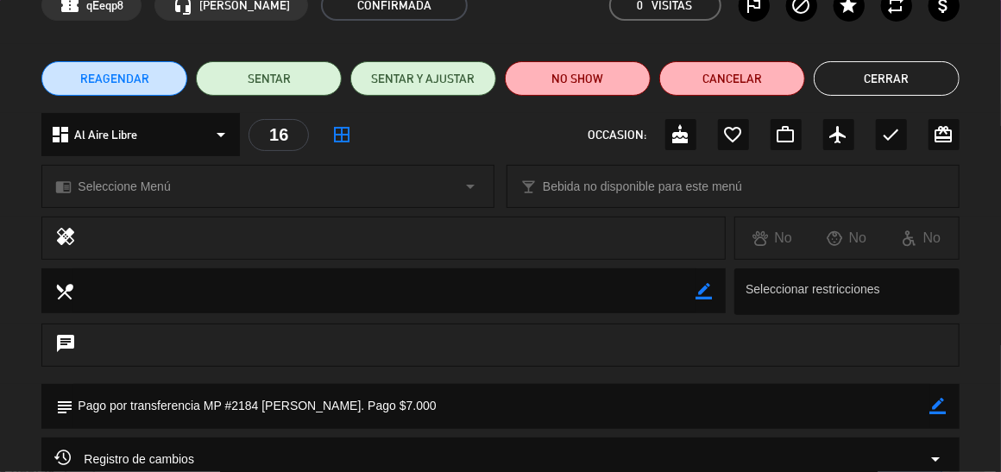
scroll to position [172, 0]
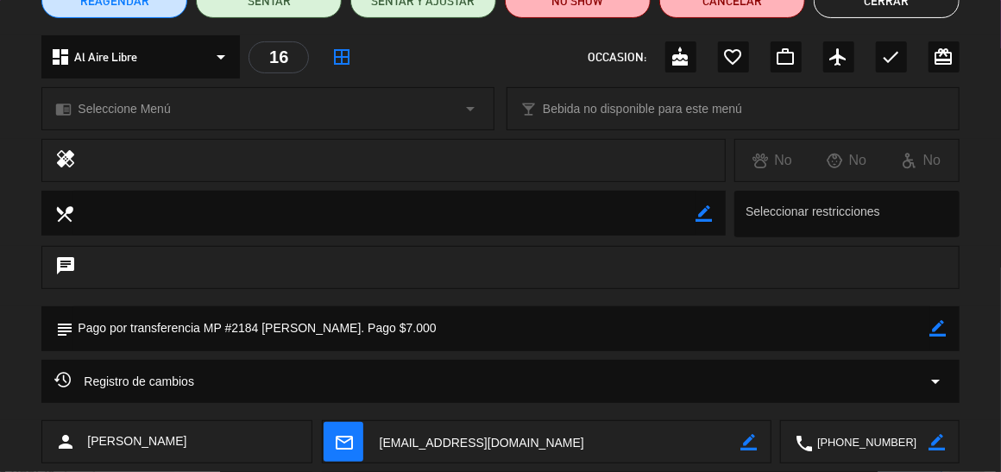
drag, startPoint x: 417, startPoint y: 330, endPoint x: 80, endPoint y: 334, distance: 336.7
click at [80, 334] on textarea at bounding box center [501, 328] width 856 height 44
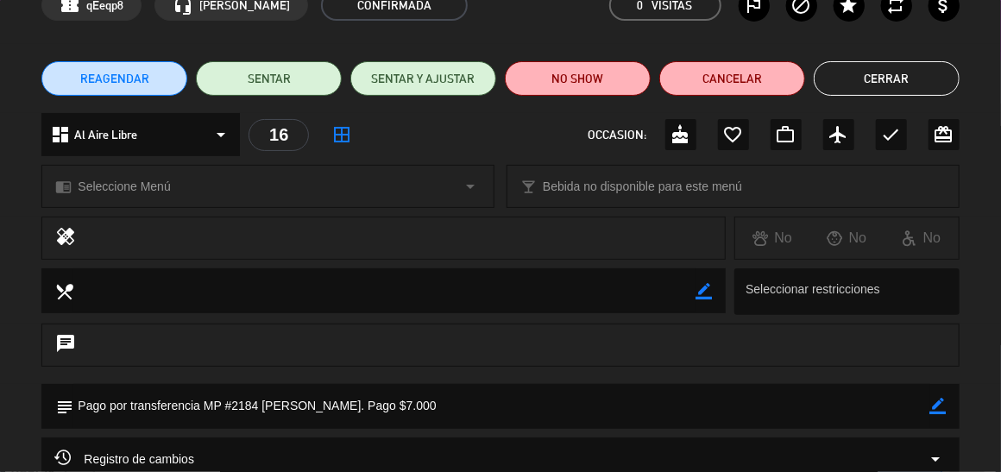
scroll to position [0, 0]
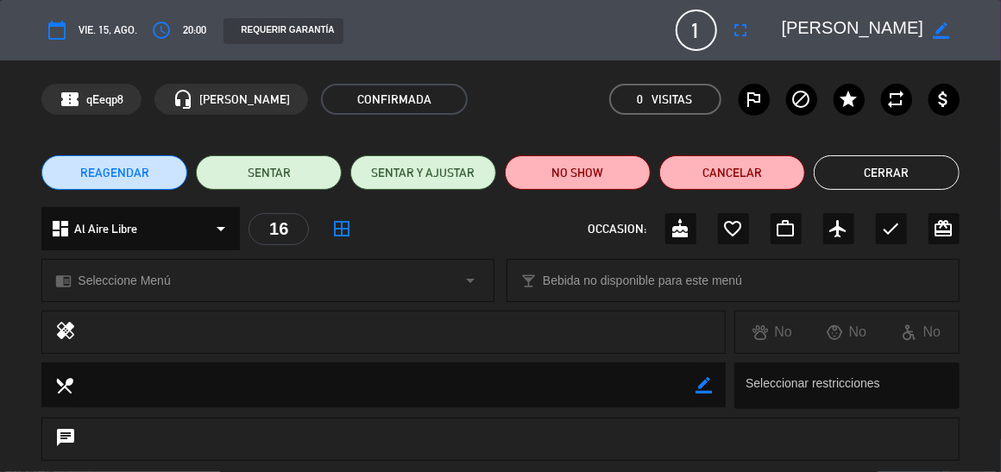
click at [898, 173] on button "Cerrar" at bounding box center [887, 172] width 146 height 35
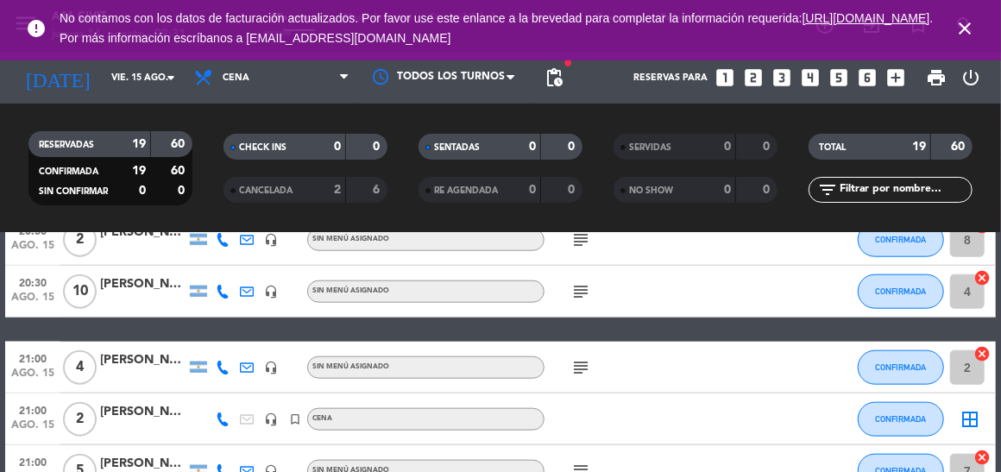
scroll to position [950, 0]
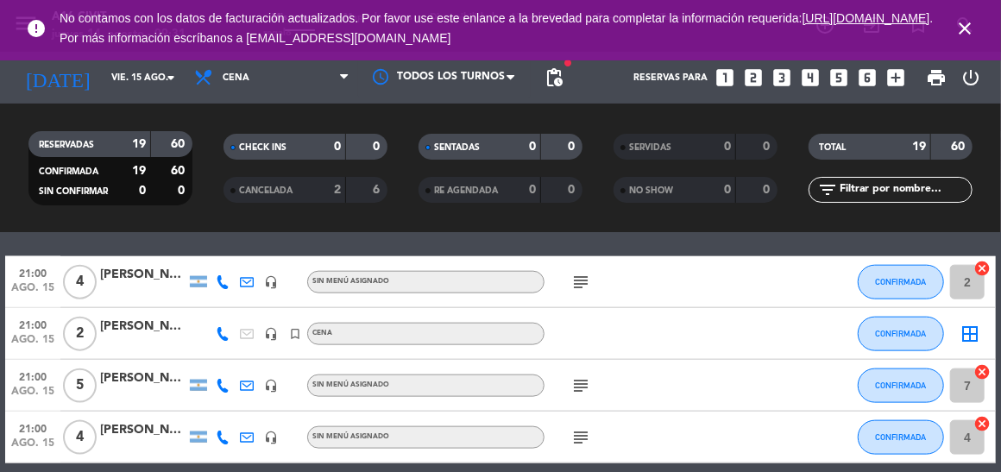
click at [117, 382] on div "[PERSON_NAME]" at bounding box center [143, 379] width 86 height 20
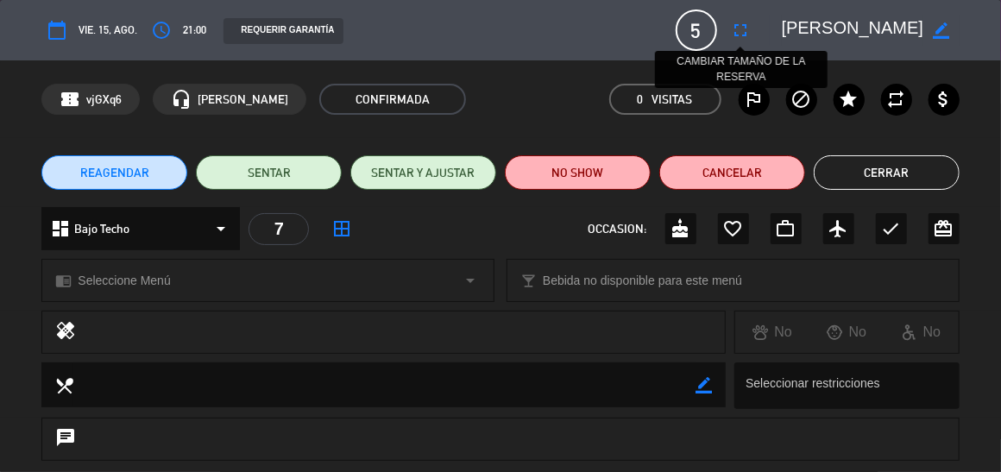
click at [744, 27] on icon "fullscreen" at bounding box center [741, 30] width 21 height 21
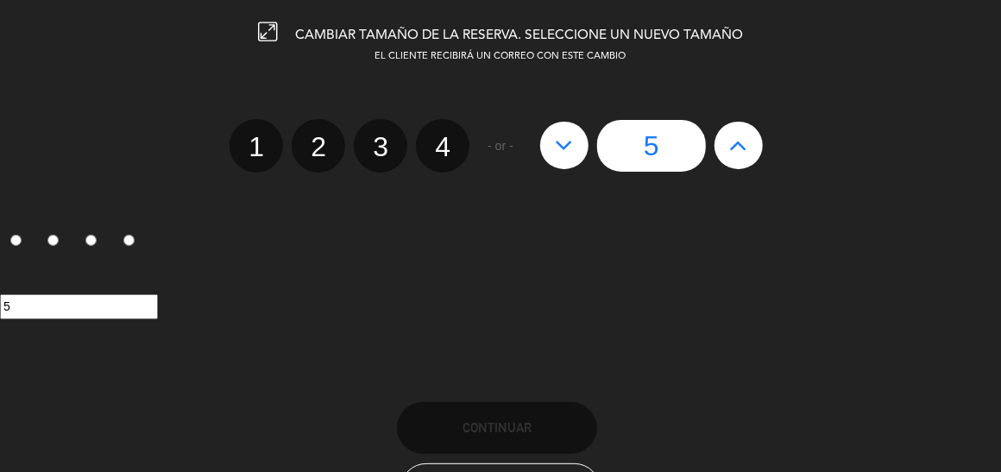
click at [732, 149] on icon at bounding box center [738, 145] width 18 height 28
type input "6"
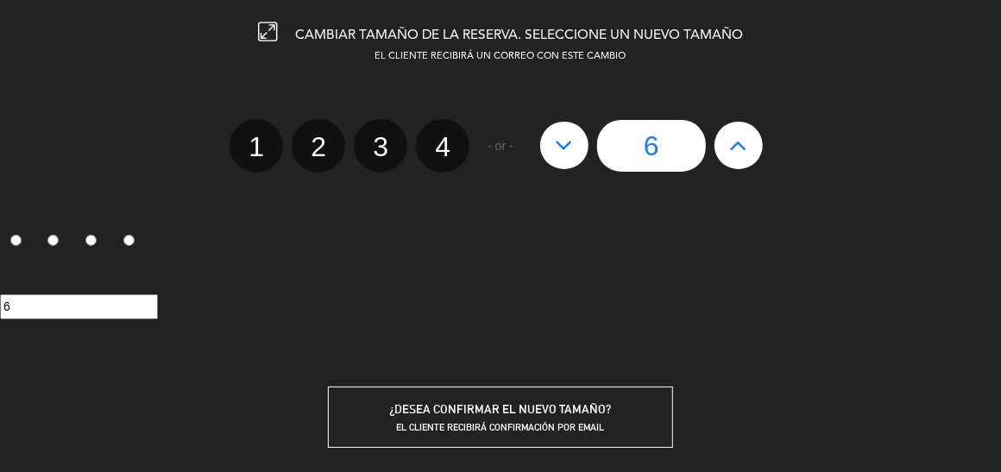
scroll to position [154, 0]
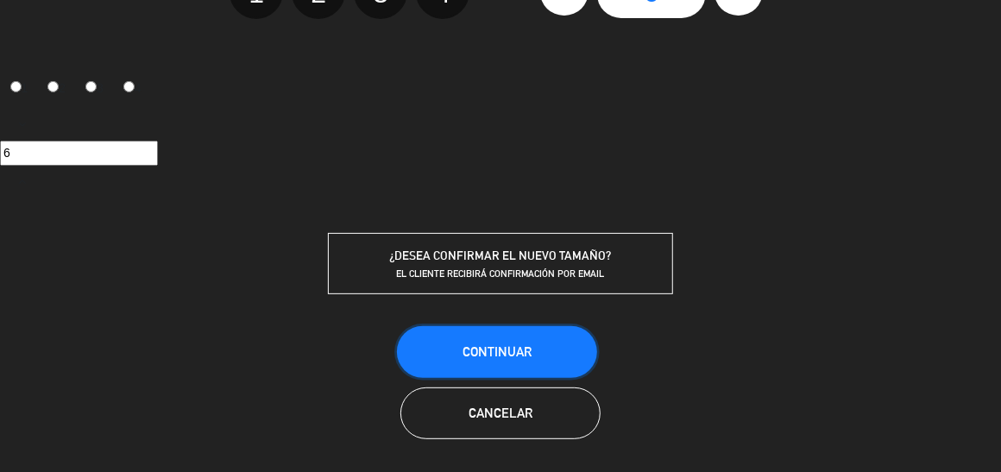
click at [506, 349] on span "Continuar" at bounding box center [497, 351] width 69 height 15
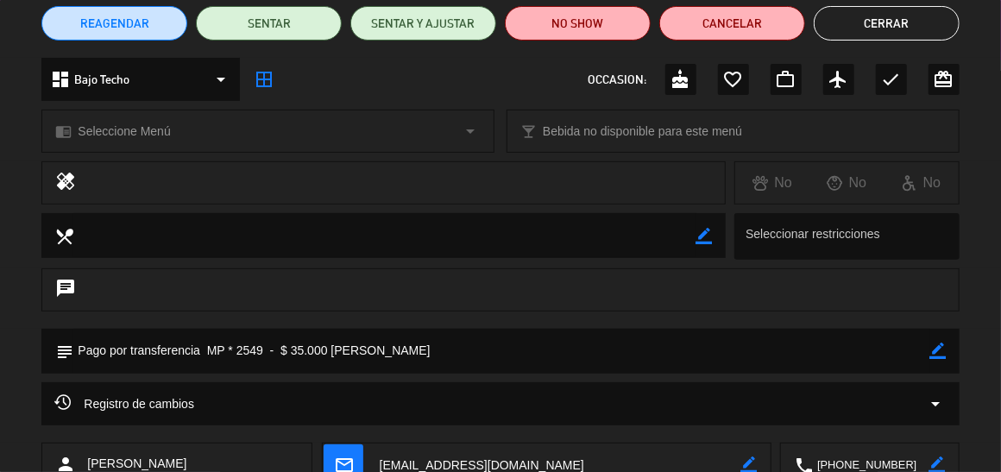
scroll to position [172, 0]
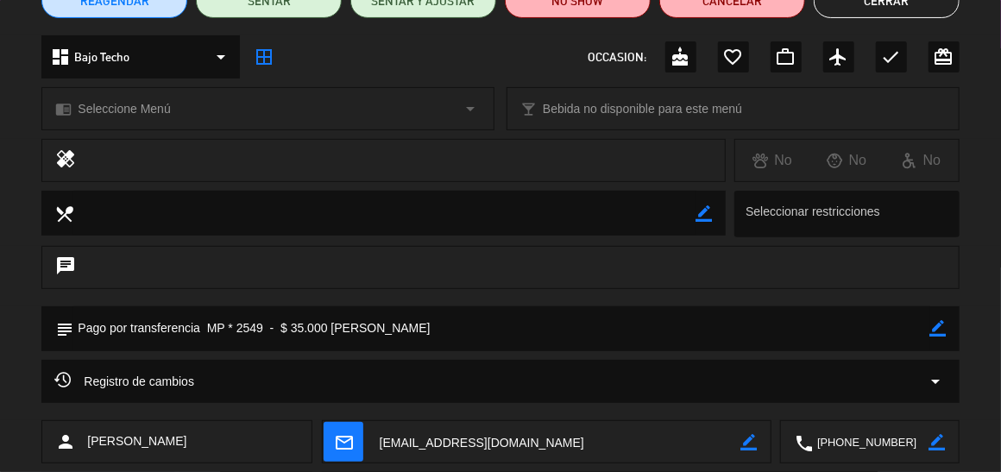
click at [939, 331] on icon "border_color" at bounding box center [939, 328] width 16 height 16
paste textarea "Pago por transferencia MP #2184 [PERSON_NAME]. Pago $7.000"
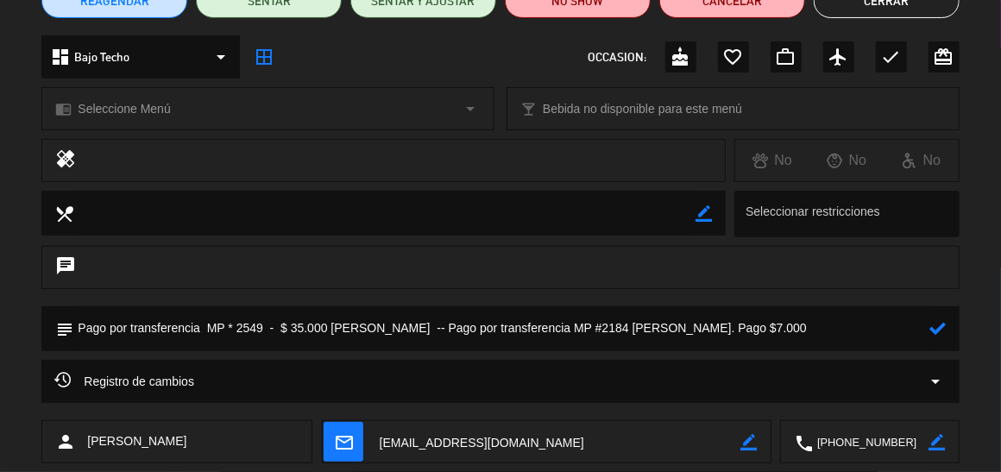
type textarea "Pago por transferencia MP * 2549 - $ 35.000 [PERSON_NAME] -- Pago por transfere…"
click at [939, 329] on icon at bounding box center [939, 328] width 16 height 16
click at [912, 5] on button "Cerrar" at bounding box center [887, 1] width 146 height 35
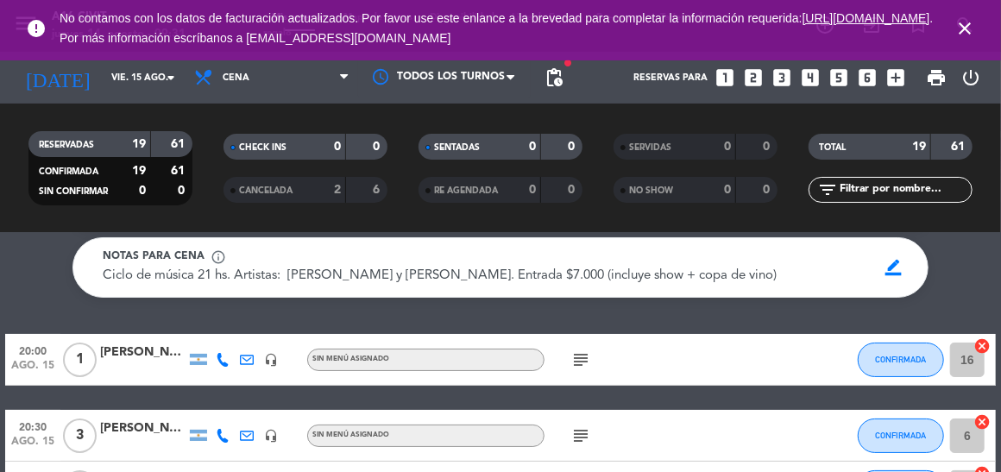
scroll to position [86, 0]
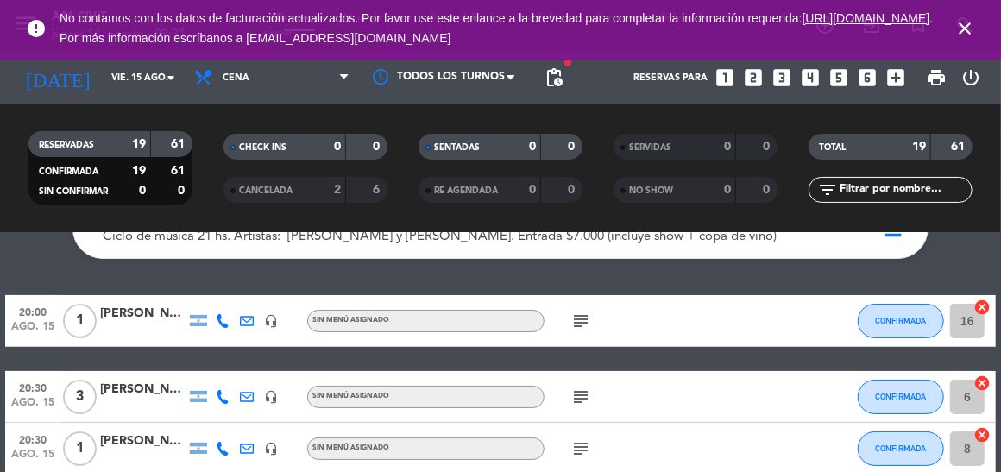
click at [119, 314] on div "[PERSON_NAME]" at bounding box center [143, 314] width 86 height 20
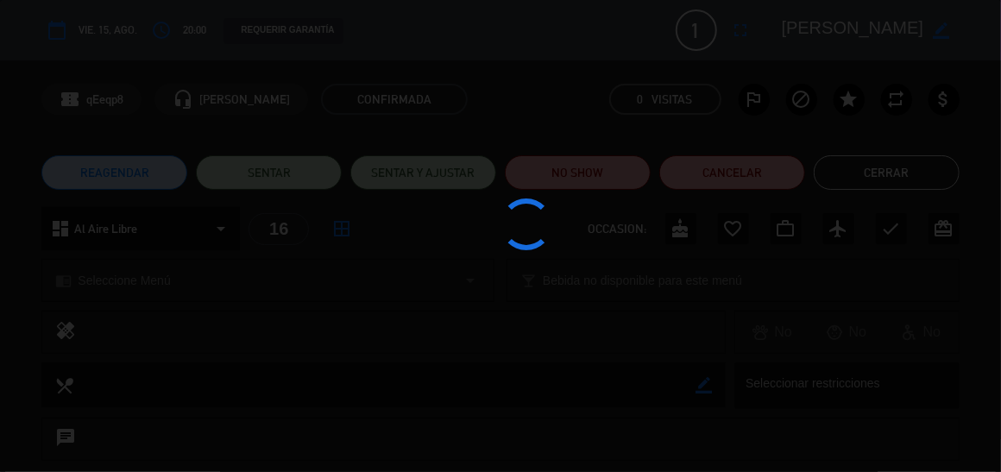
scroll to position [174, 0]
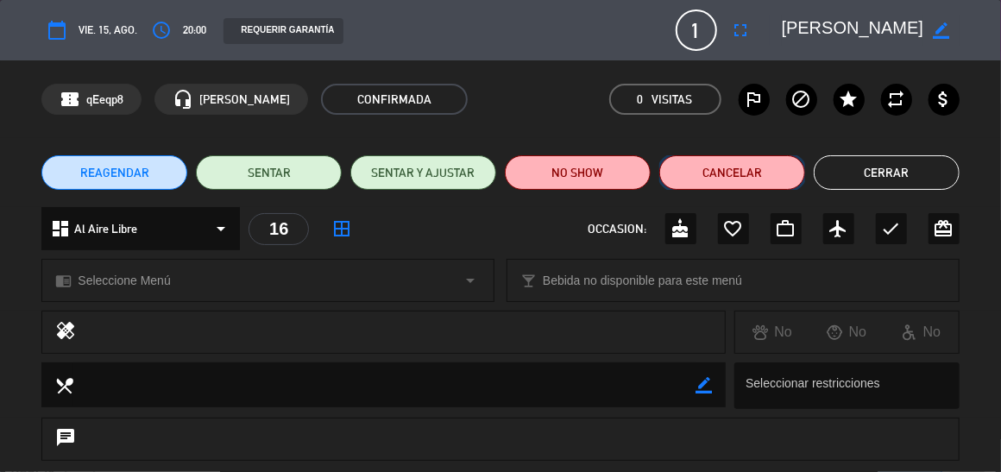
click at [733, 168] on button "Cancelar" at bounding box center [733, 172] width 146 height 35
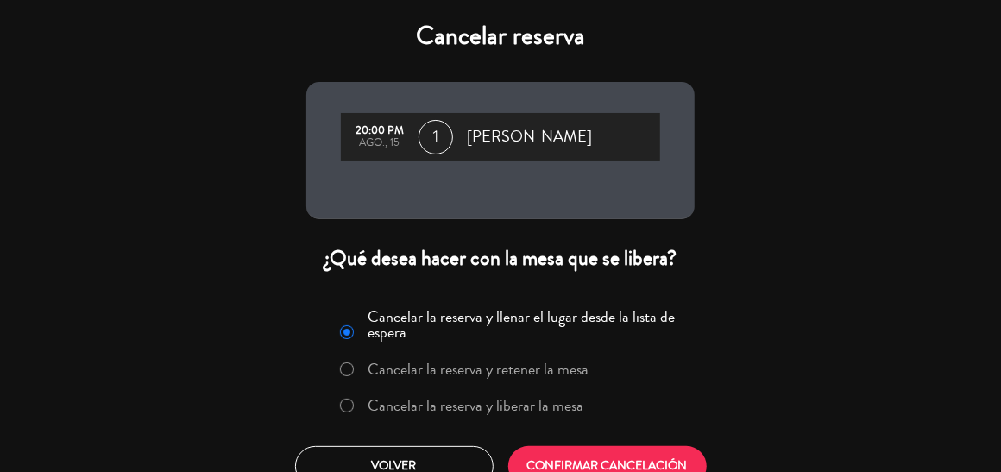
scroll to position [25, 0]
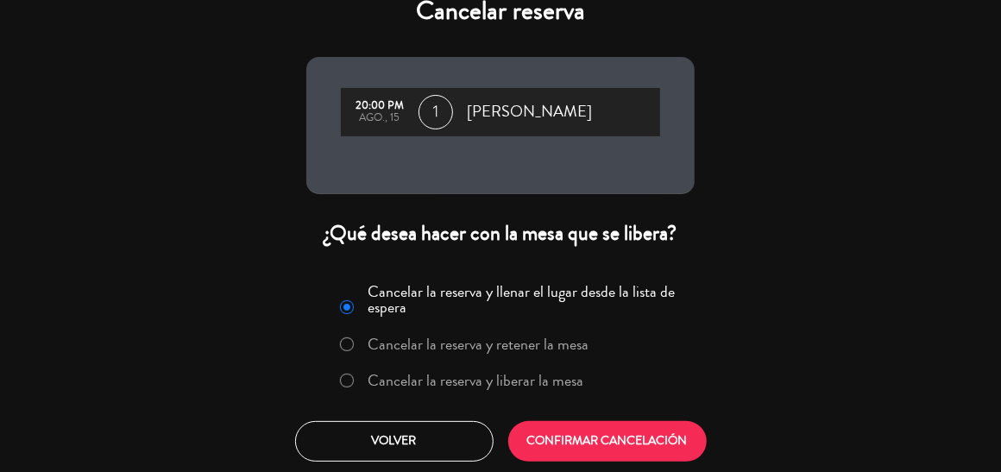
click at [348, 379] on input "Cancelar la reserva y liberar la mesa" at bounding box center [345, 379] width 11 height 11
radio input "true"
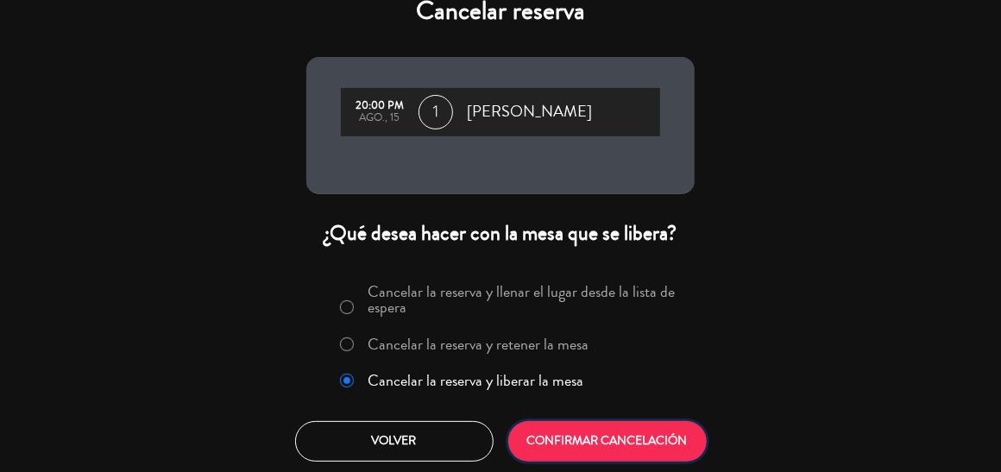
click at [628, 444] on button "CONFIRMAR CANCELACIÓN" at bounding box center [607, 441] width 199 height 41
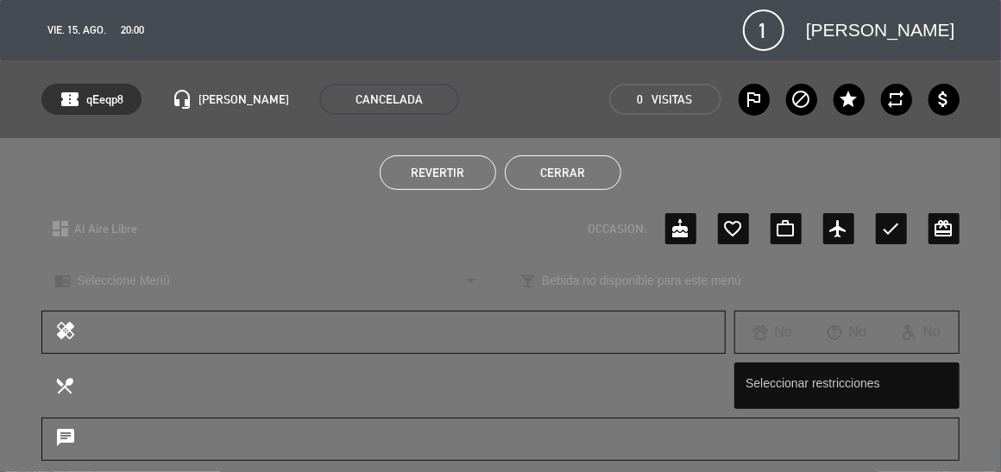
click at [546, 174] on button "Cerrar" at bounding box center [563, 172] width 117 height 35
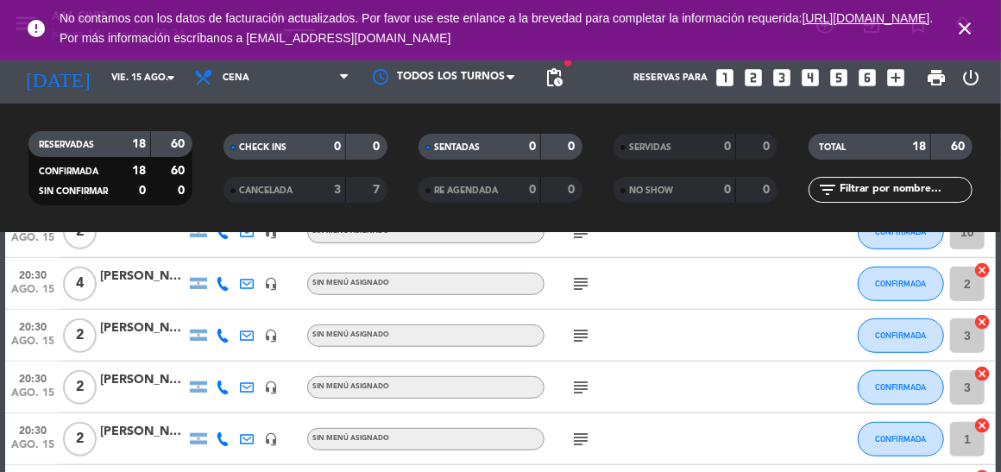
scroll to position [517, 0]
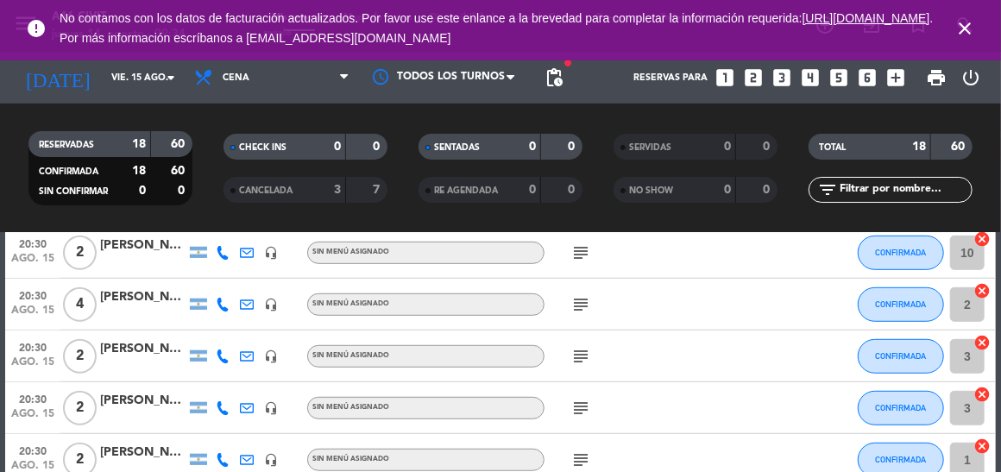
click at [123, 300] on div "[PERSON_NAME]" at bounding box center [143, 297] width 86 height 20
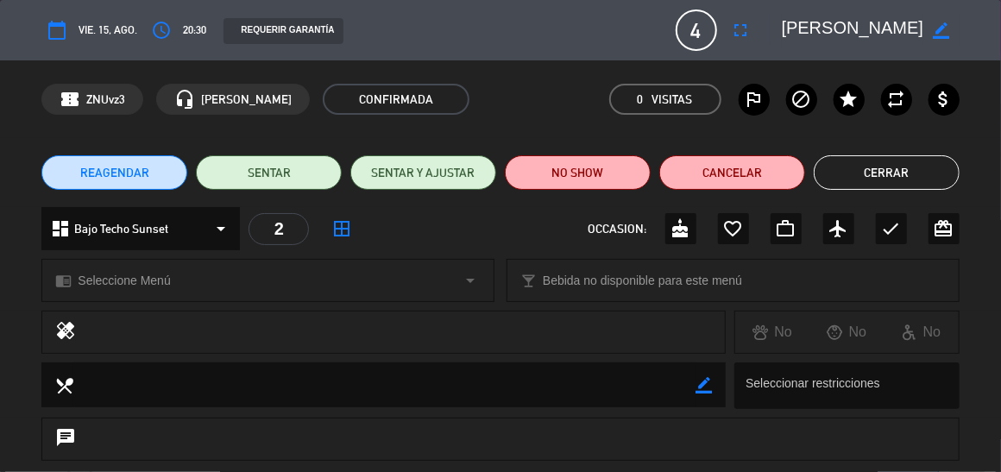
scroll to position [0, 0]
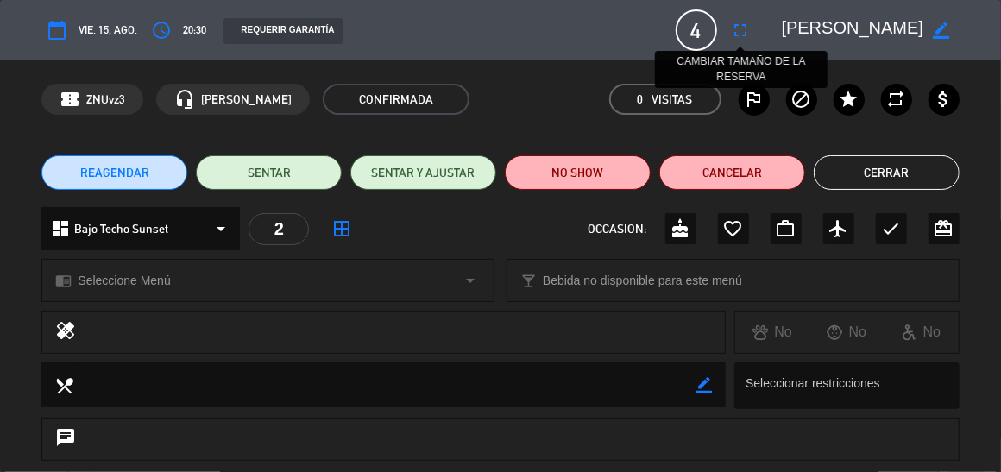
click at [740, 31] on icon "fullscreen" at bounding box center [741, 30] width 21 height 21
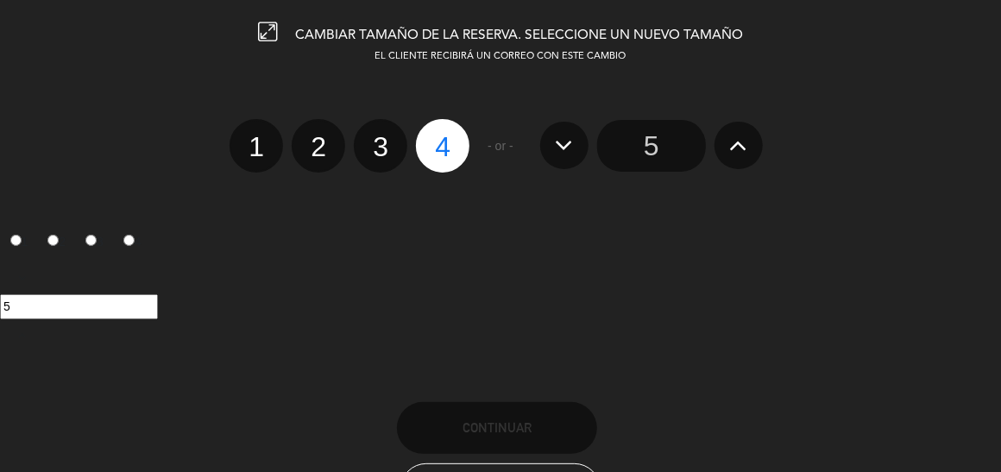
click at [727, 142] on button at bounding box center [739, 145] width 48 height 47
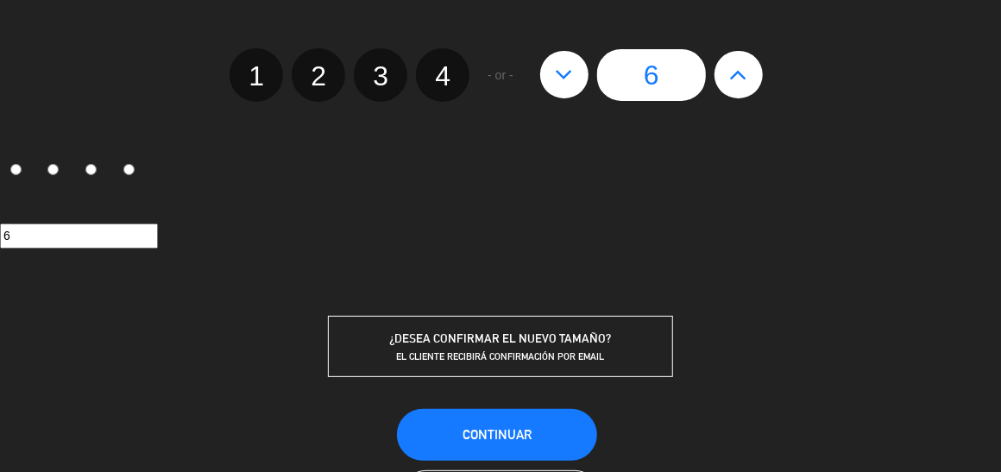
scroll to position [154, 0]
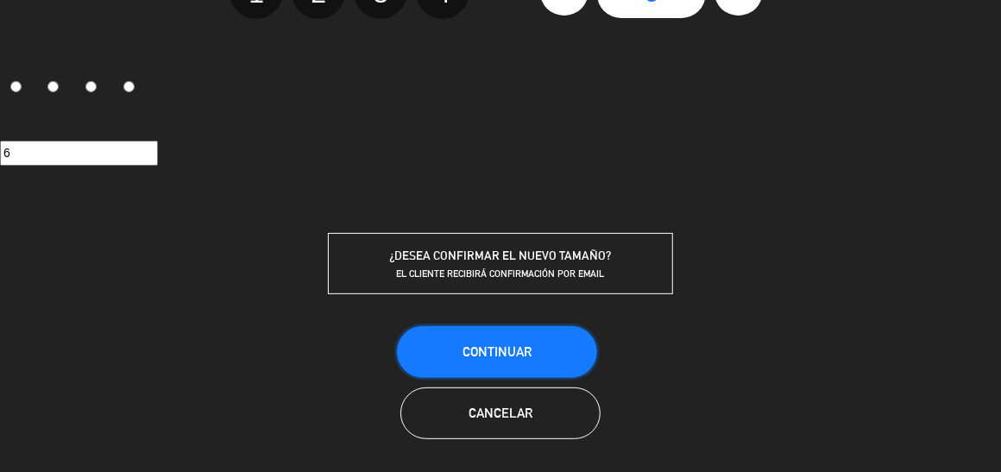
click at [524, 357] on button "Continuar" at bounding box center [497, 352] width 200 height 52
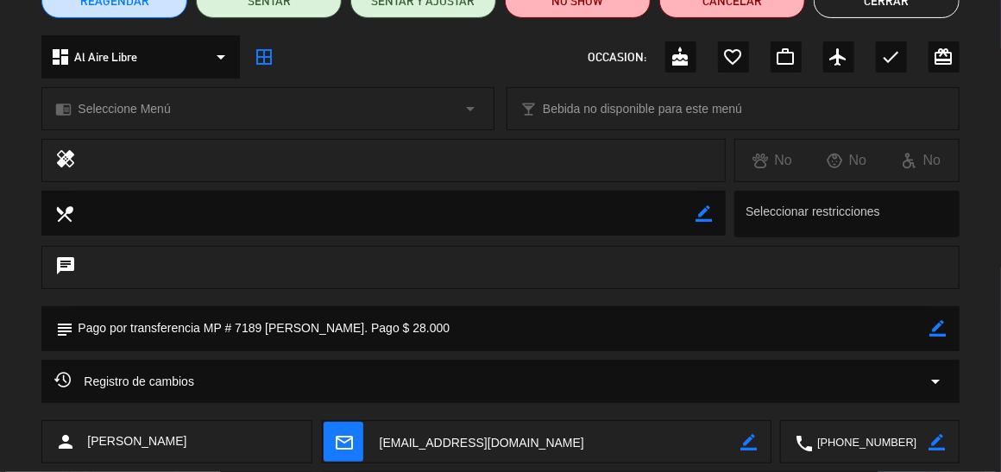
scroll to position [259, 0]
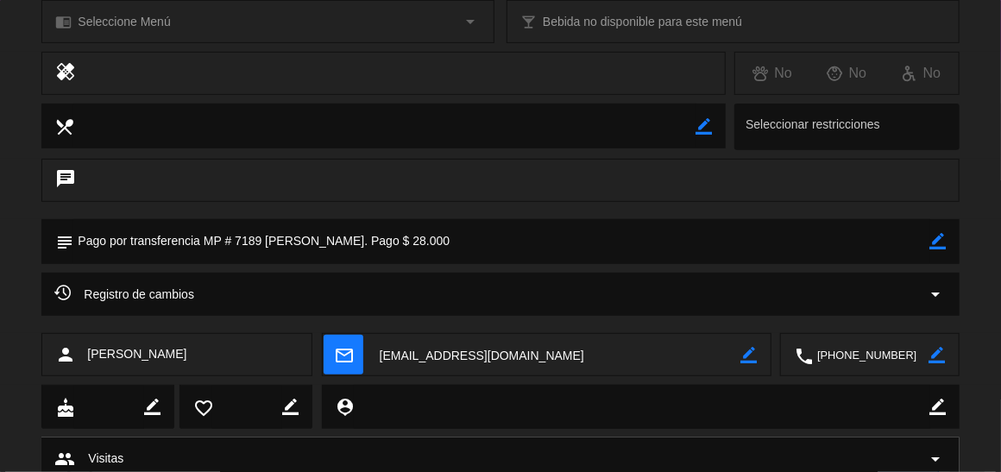
click at [937, 243] on icon "border_color" at bounding box center [939, 241] width 16 height 16
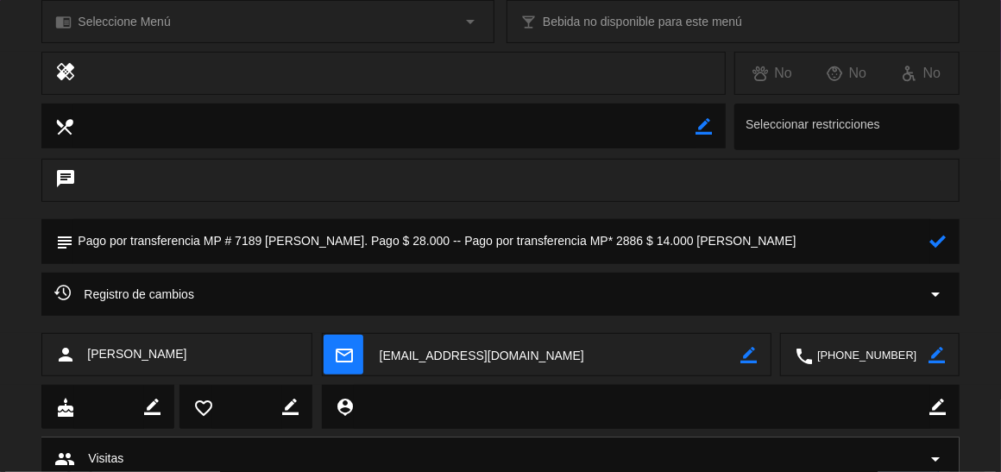
type textarea "Pago por transferencia MP # 7189 [PERSON_NAME]. Pago $ 28.000 -- Pago por trans…"
click at [937, 243] on icon at bounding box center [939, 241] width 16 height 16
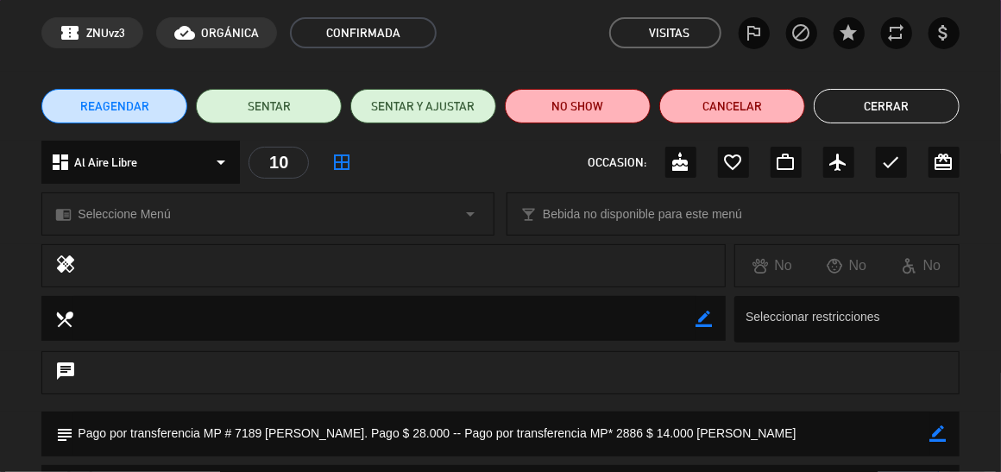
scroll to position [0, 0]
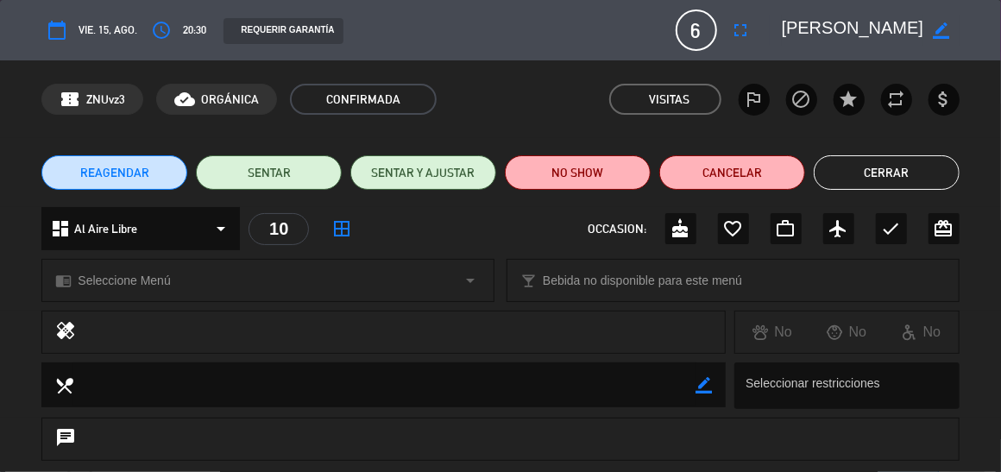
click at [868, 168] on button "Cerrar" at bounding box center [887, 172] width 146 height 35
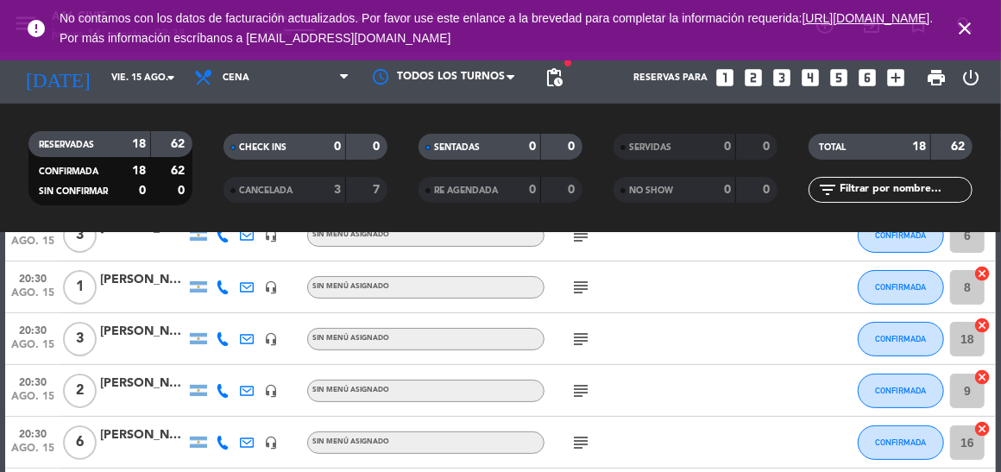
scroll to position [259, 0]
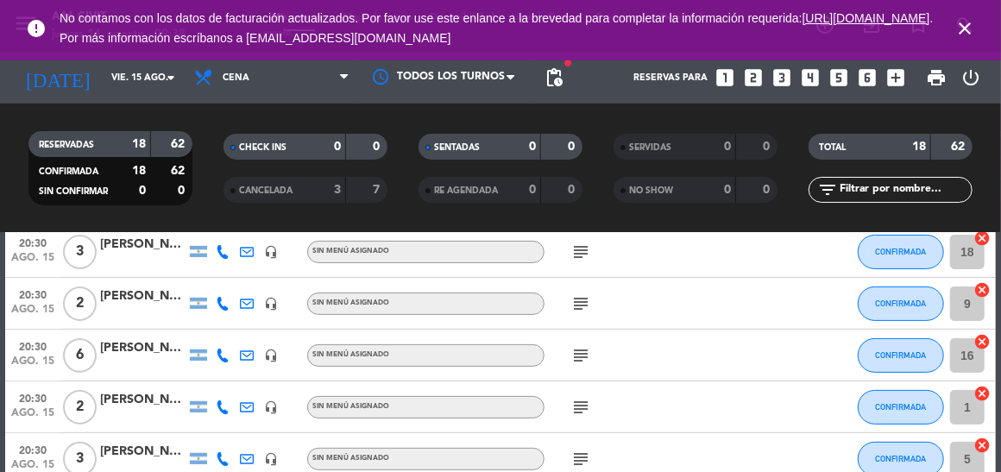
click at [584, 355] on icon "subject" at bounding box center [581, 355] width 21 height 21
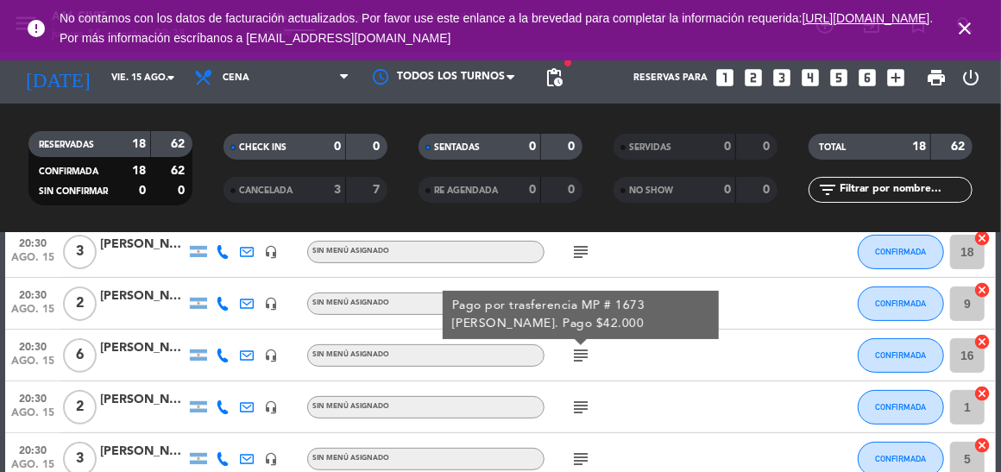
click at [136, 353] on div "[PERSON_NAME]" at bounding box center [143, 348] width 86 height 20
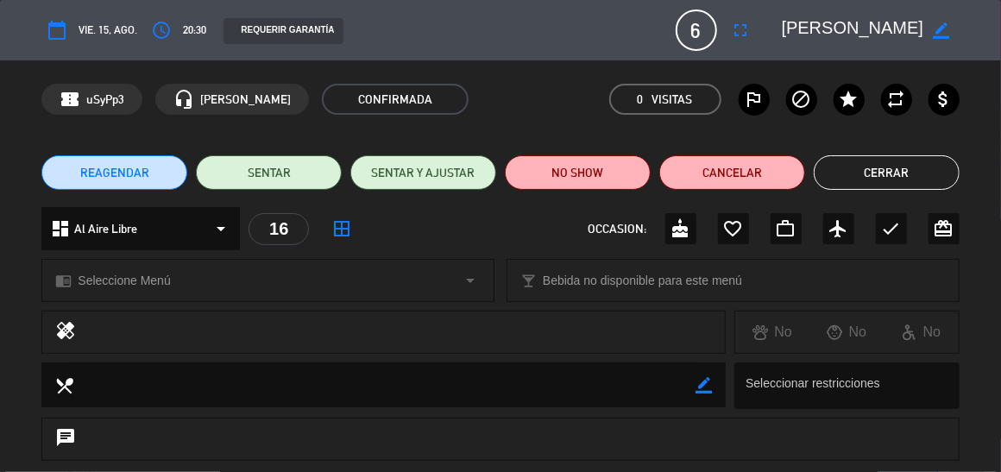
click at [224, 228] on icon "arrow_drop_down" at bounding box center [221, 228] width 21 height 21
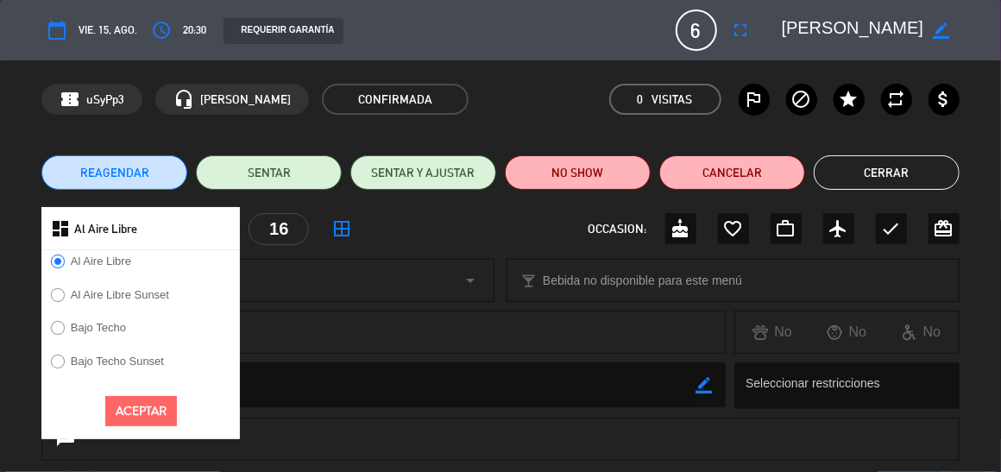
click at [106, 331] on label "Bajo Techo" at bounding box center [98, 327] width 55 height 11
click at [129, 417] on button "Aceptar" at bounding box center [141, 411] width 72 height 30
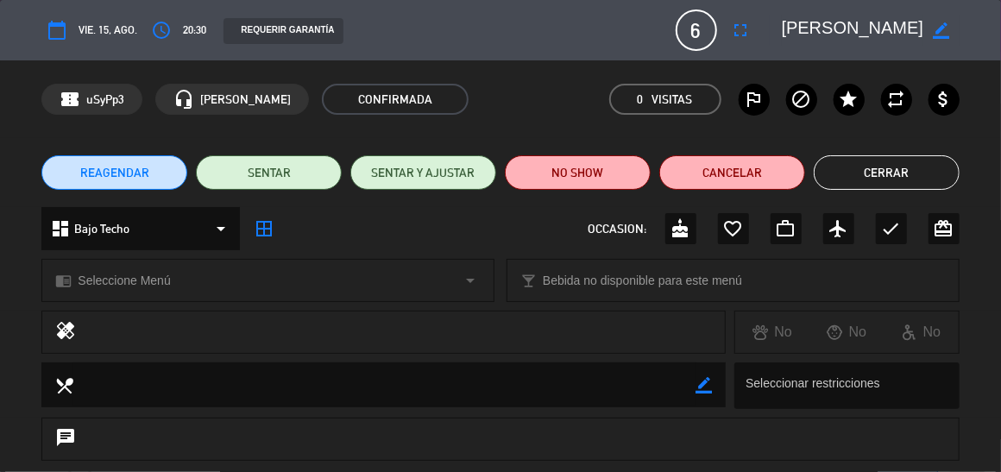
click at [873, 170] on button "Cerrar" at bounding box center [887, 172] width 146 height 35
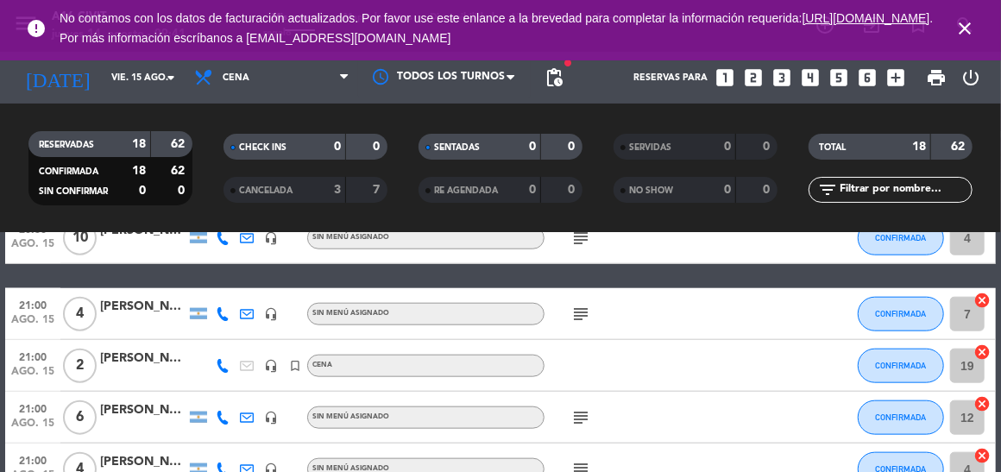
scroll to position [862, 0]
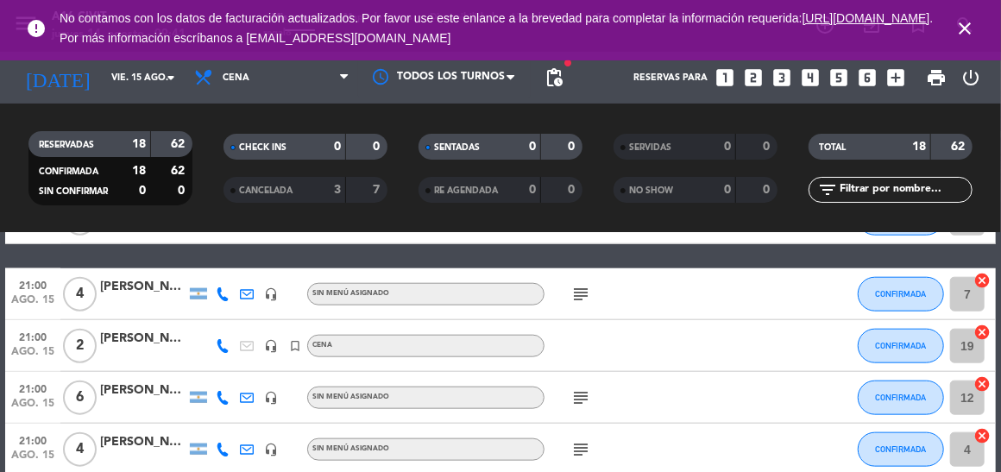
click at [584, 294] on icon "subject" at bounding box center [581, 294] width 21 height 21
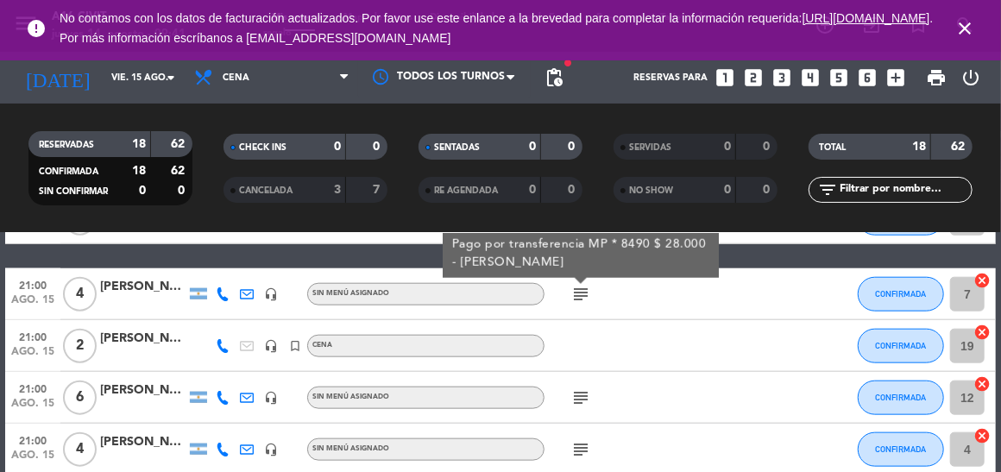
click at [584, 294] on icon "subject" at bounding box center [581, 294] width 21 height 21
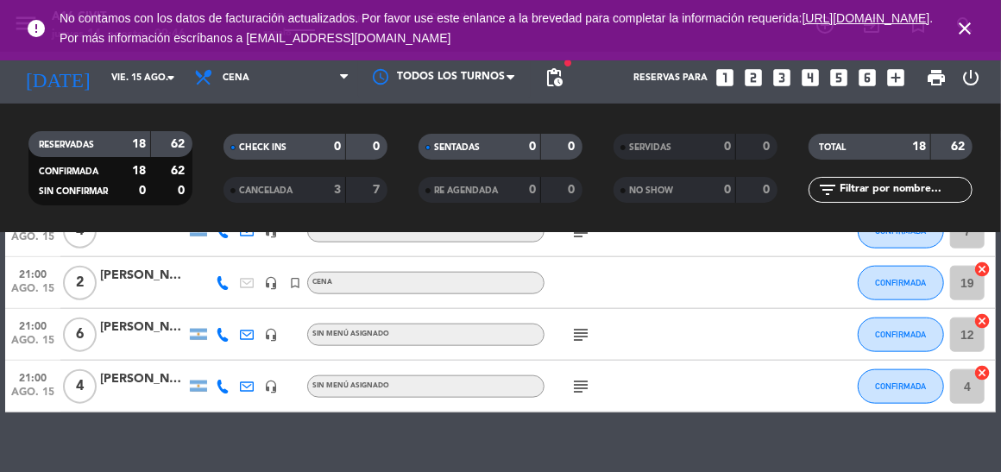
scroll to position [950, 0]
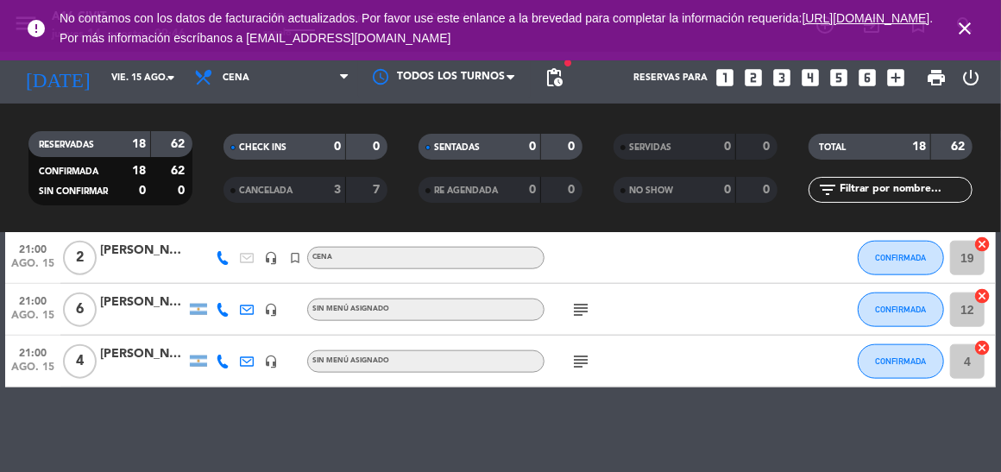
click at [238, 310] on div at bounding box center [247, 309] width 24 height 51
click at [243, 309] on icon at bounding box center [247, 310] width 14 height 14
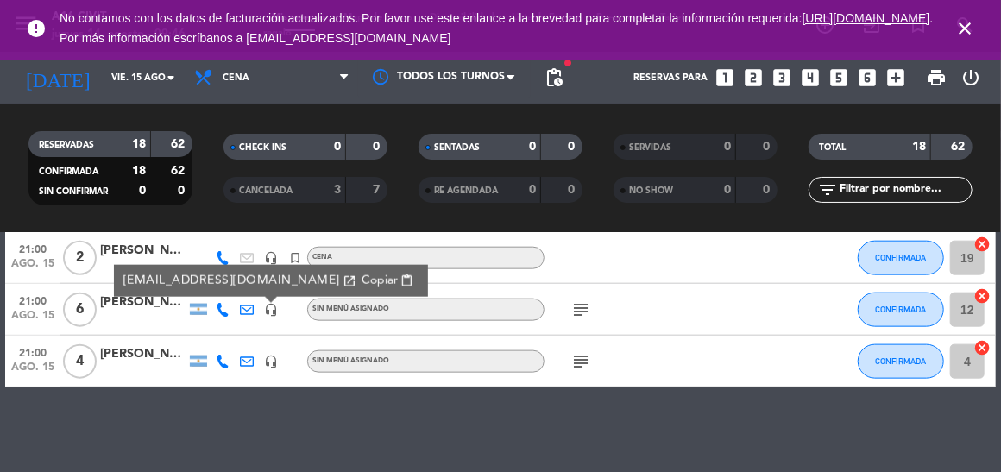
click at [243, 309] on icon at bounding box center [247, 310] width 14 height 14
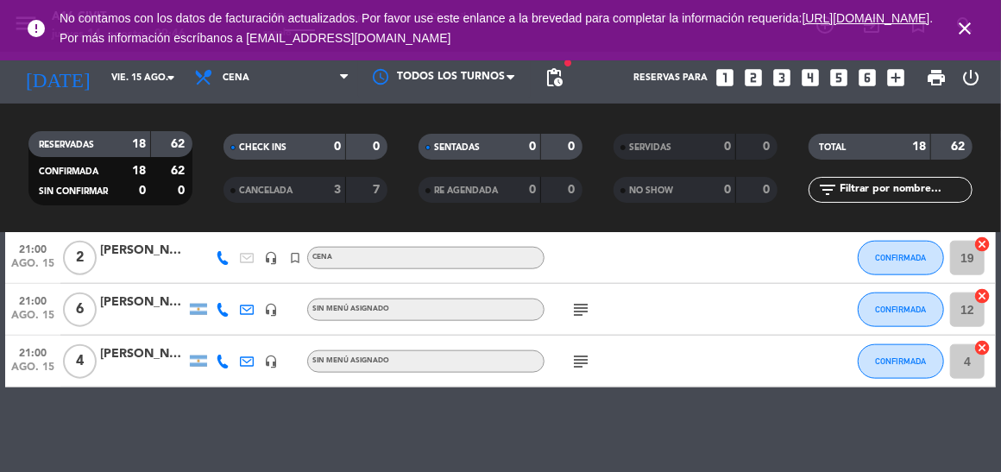
click at [243, 309] on icon at bounding box center [247, 310] width 14 height 14
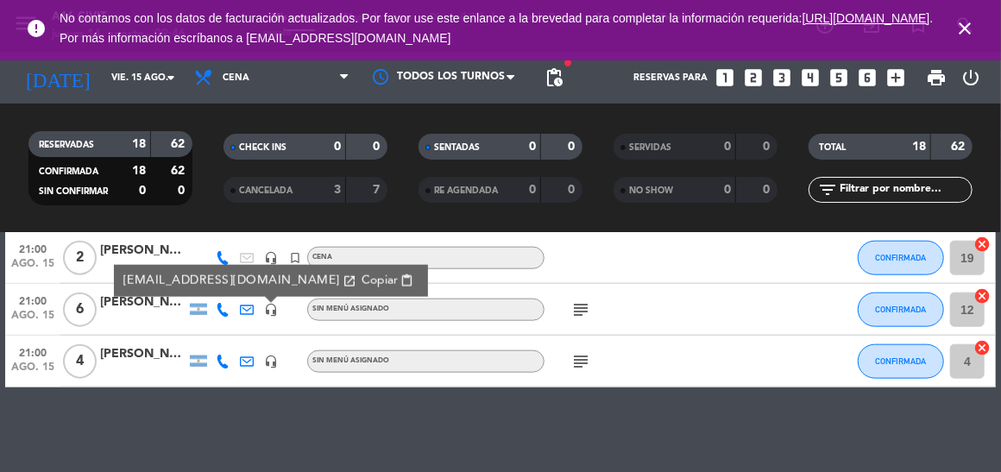
click at [243, 309] on icon at bounding box center [247, 310] width 14 height 14
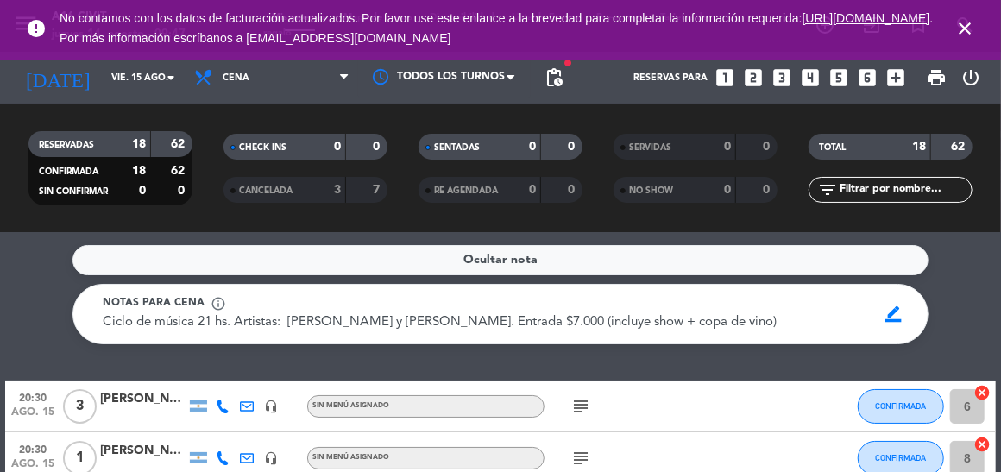
scroll to position [0, 0]
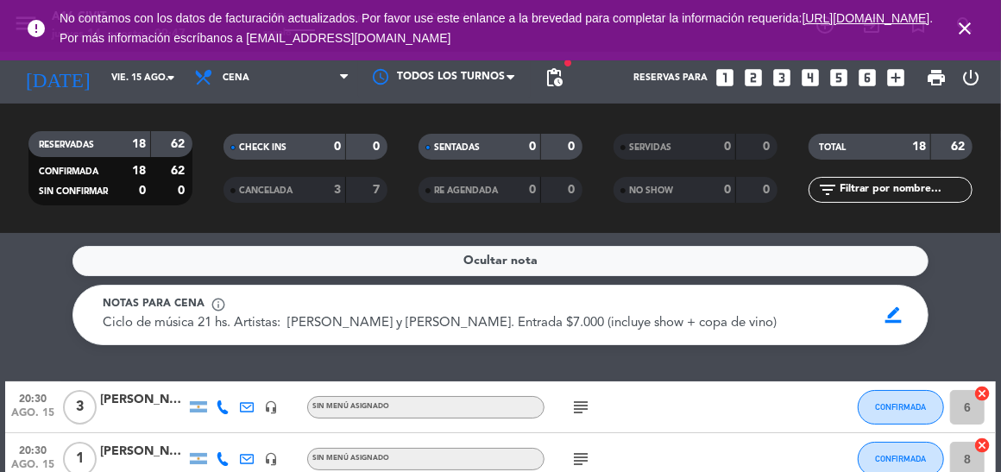
click at [965, 28] on icon "close" at bounding box center [965, 28] width 21 height 21
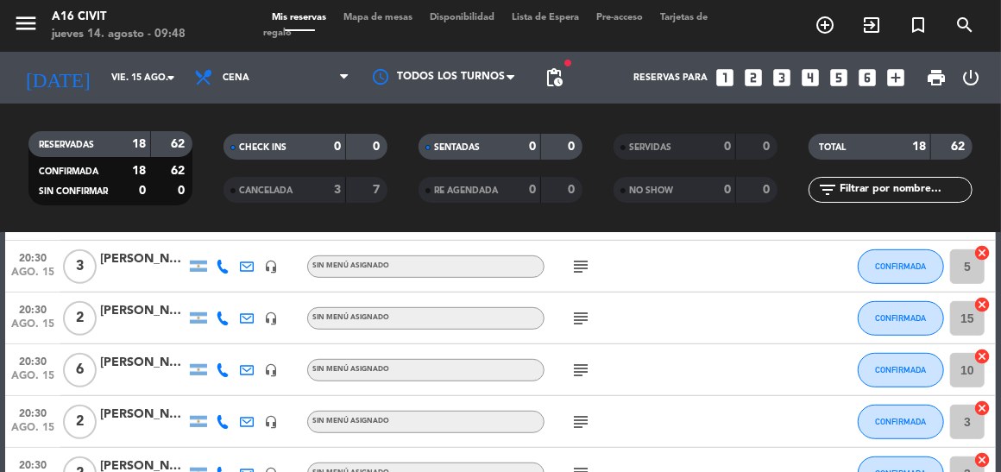
scroll to position [432, 0]
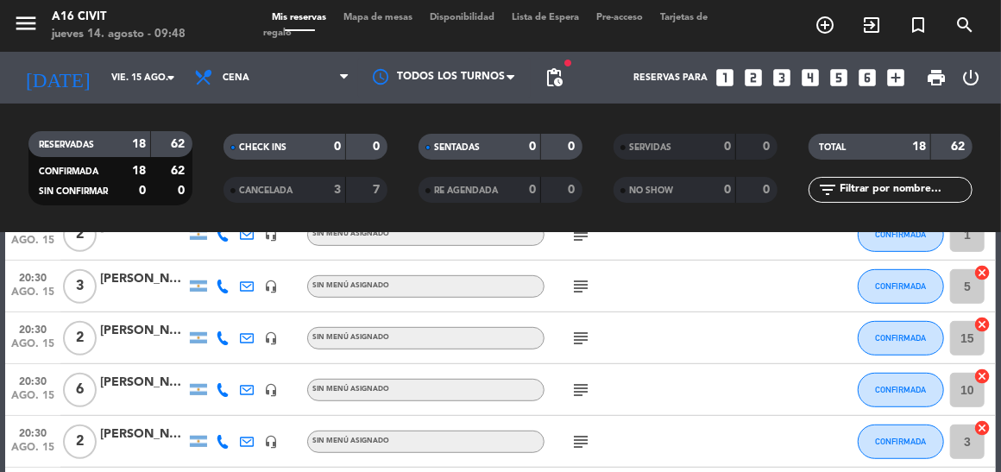
click at [571, 388] on icon "subject" at bounding box center [581, 390] width 21 height 21
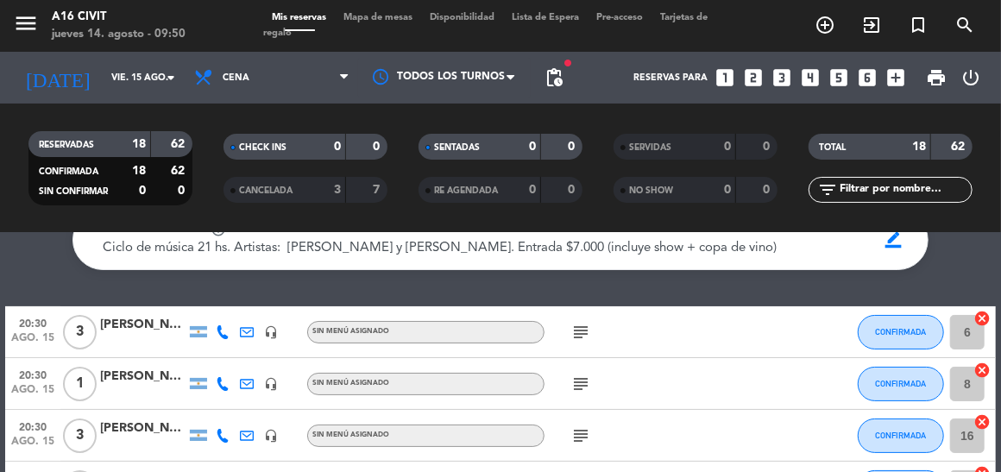
scroll to position [0, 0]
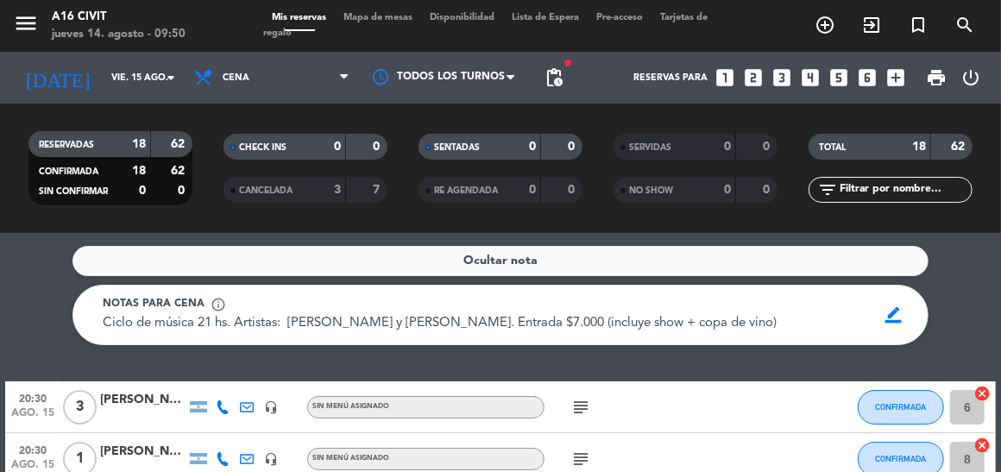
click at [622, 365] on div "Ocultar nota Notas para cena info_outline Ciclo de música 21 hs. Artistas: [PER…" at bounding box center [500, 352] width 1001 height 239
click at [655, 392] on div "subject" at bounding box center [617, 407] width 145 height 51
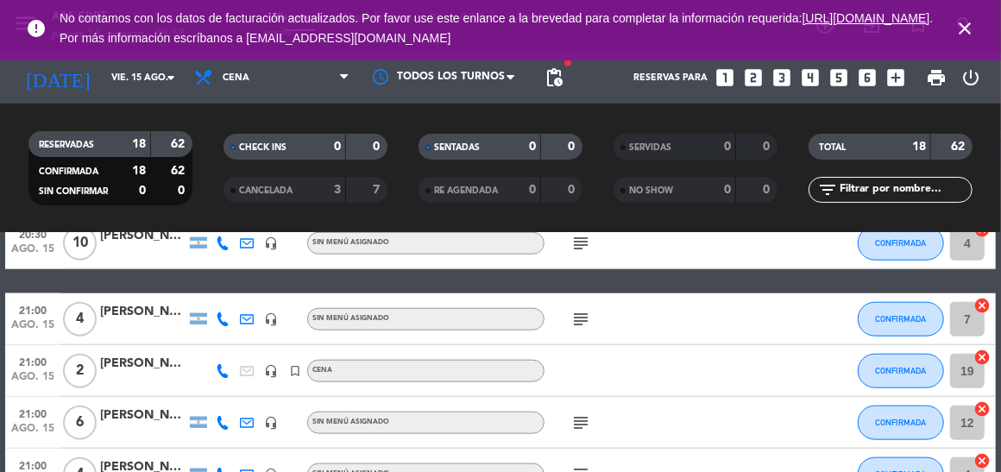
scroll to position [862, 0]
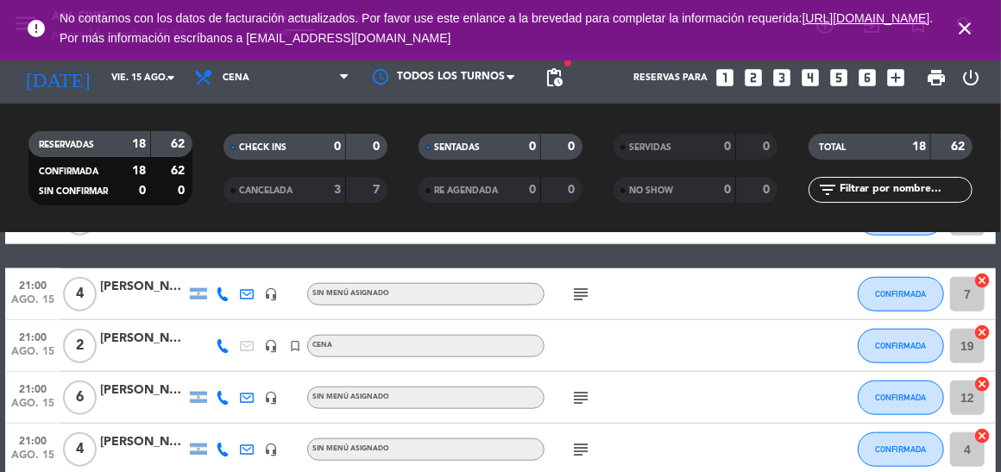
click at [131, 387] on div "[PERSON_NAME]" at bounding box center [143, 391] width 86 height 20
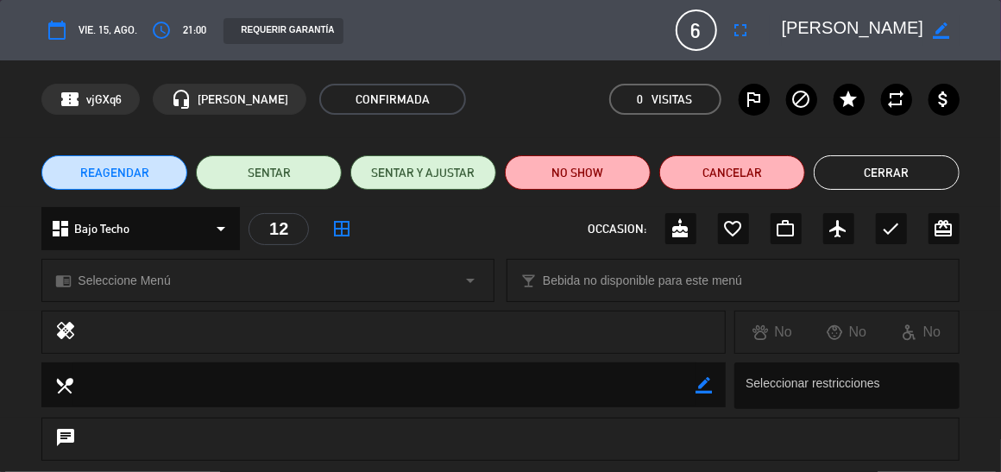
click at [866, 181] on button "Cerrar" at bounding box center [887, 172] width 146 height 35
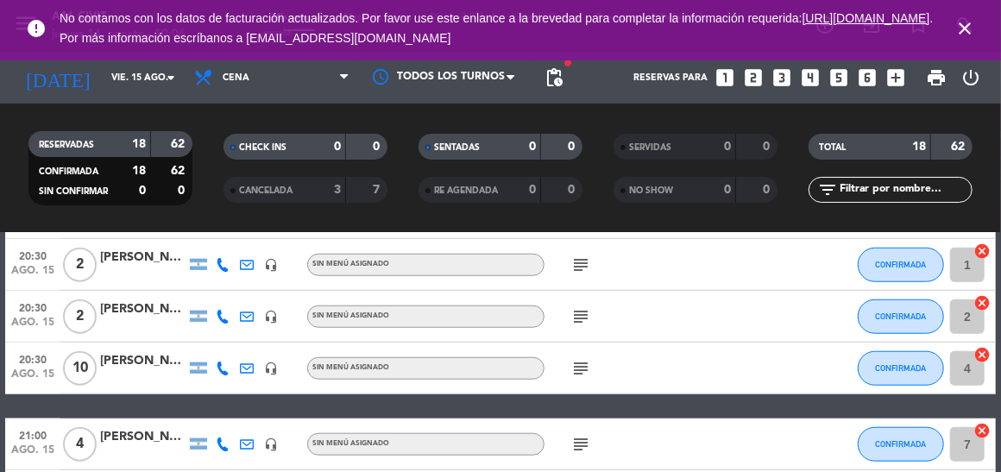
scroll to position [690, 0]
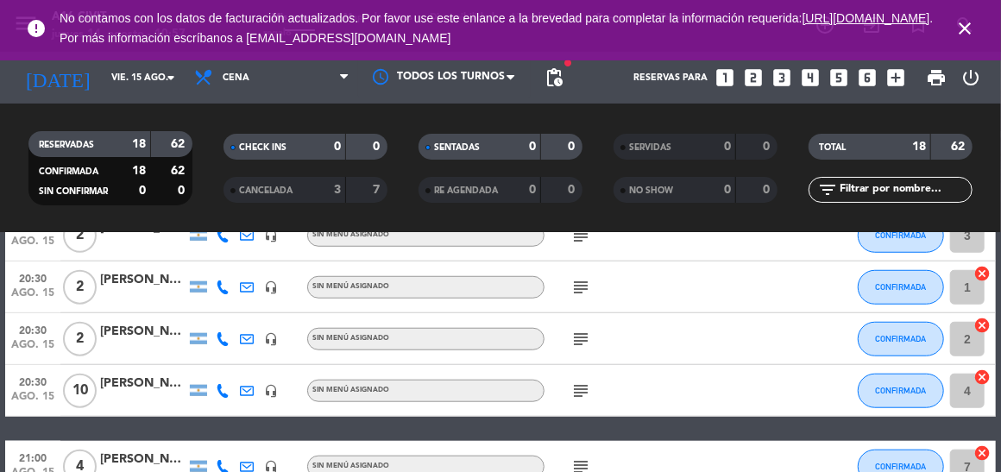
click at [966, 35] on icon "close" at bounding box center [965, 28] width 21 height 21
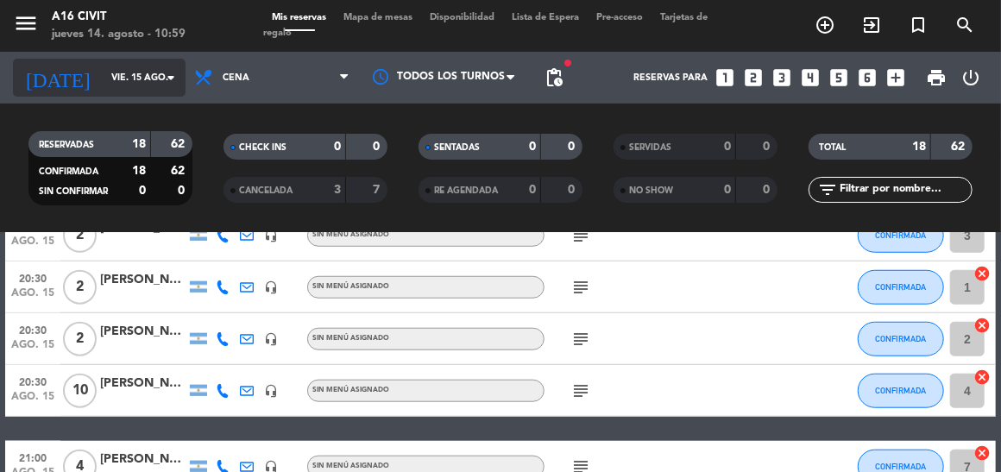
click at [123, 67] on input "vie. 15 ago." at bounding box center [167, 78] width 128 height 28
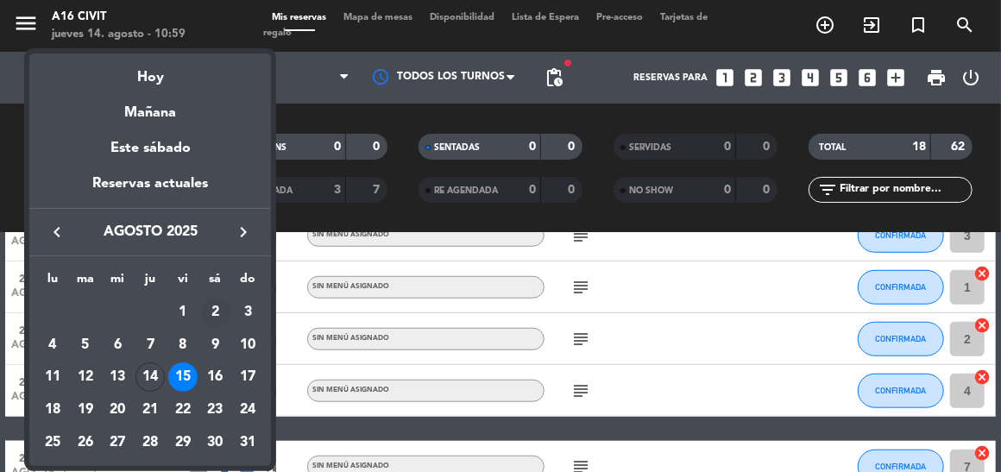
click at [214, 312] on div "2" at bounding box center [215, 312] width 29 height 29
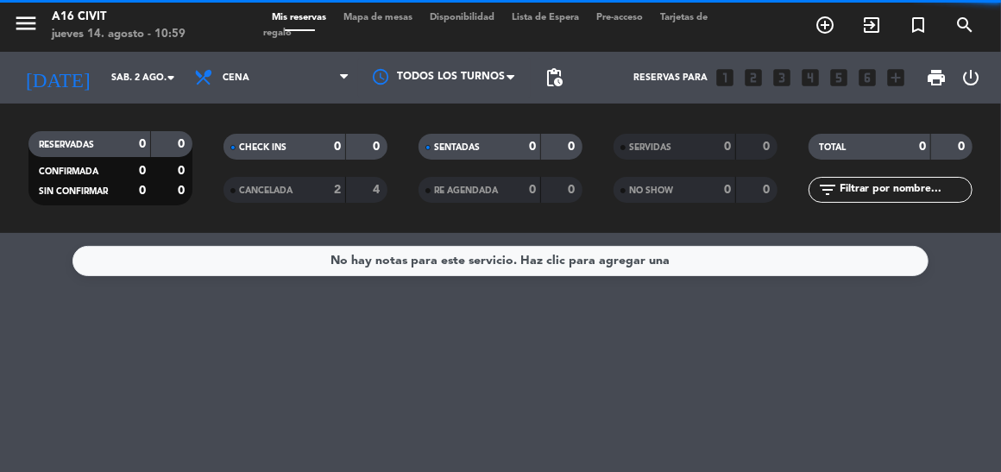
scroll to position [0, 0]
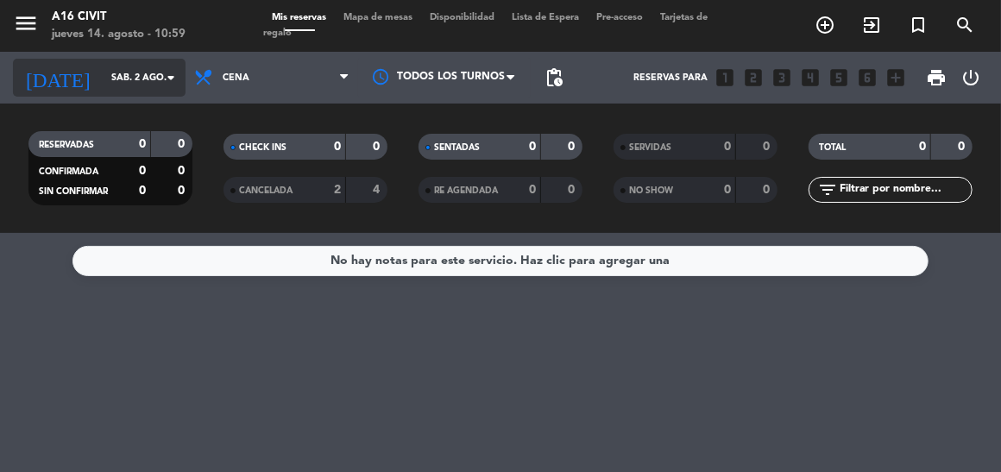
click at [172, 85] on icon "arrow_drop_down" at bounding box center [171, 77] width 21 height 21
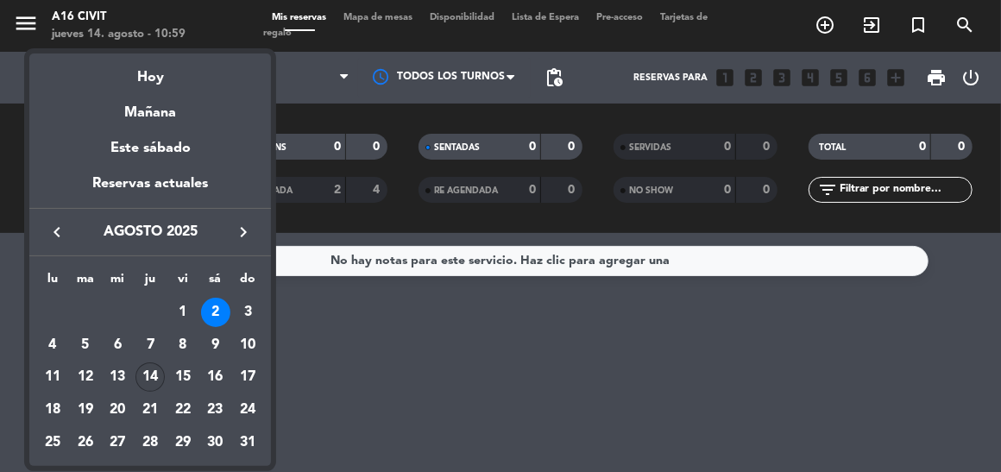
click at [138, 376] on div "14" at bounding box center [150, 377] width 29 height 29
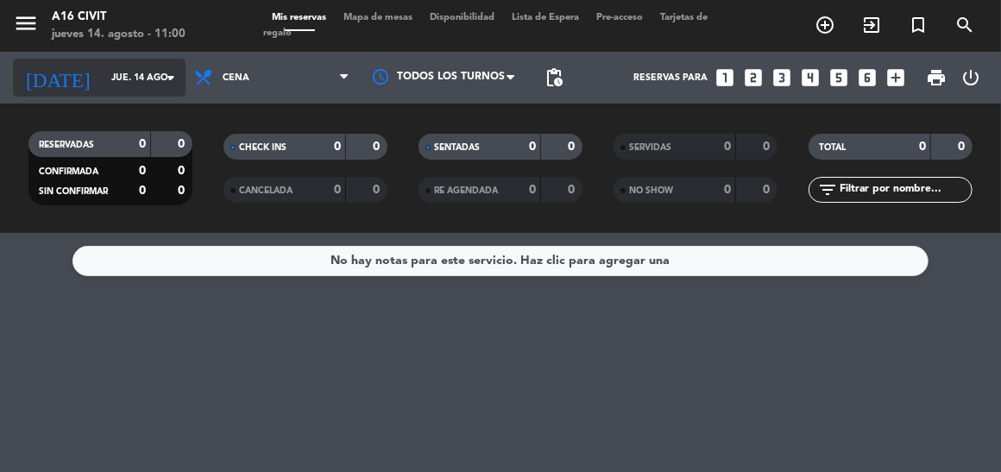
click at [118, 89] on input "jue. 14 ago." at bounding box center [167, 78] width 128 height 28
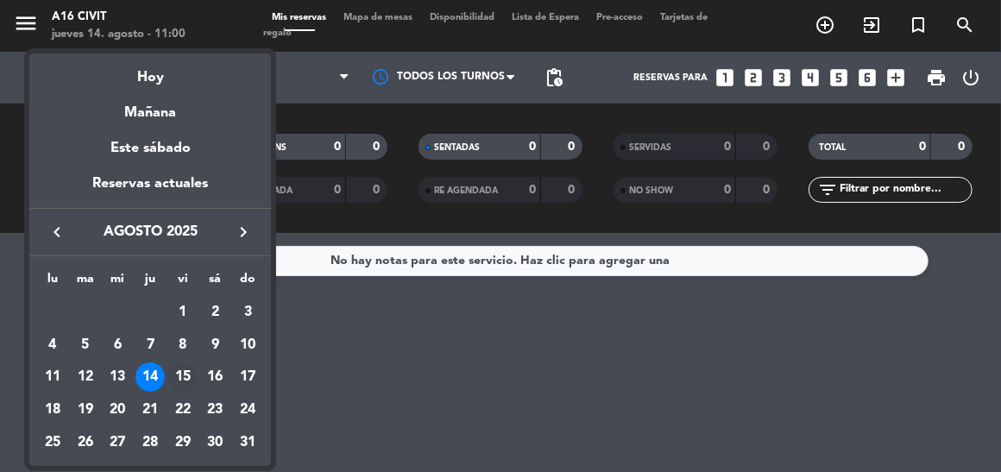
click at [186, 377] on div "15" at bounding box center [182, 377] width 29 height 29
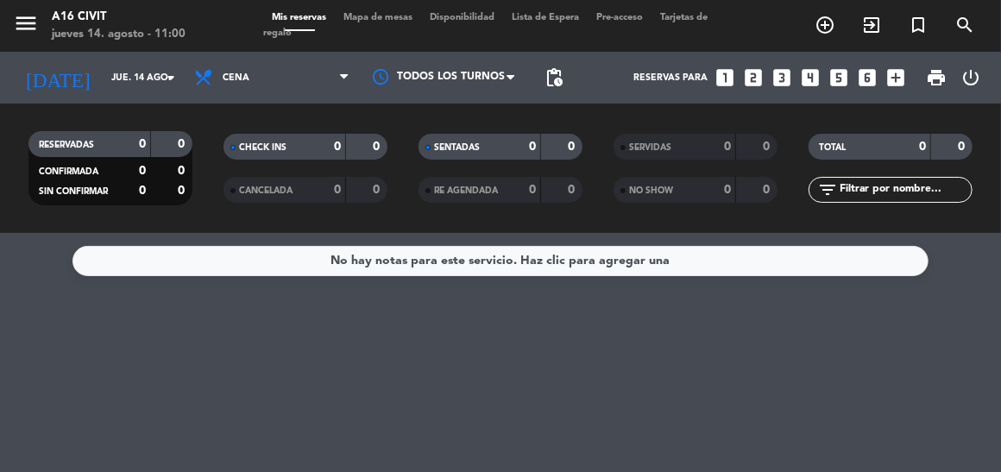
type input "vie. 15 ago."
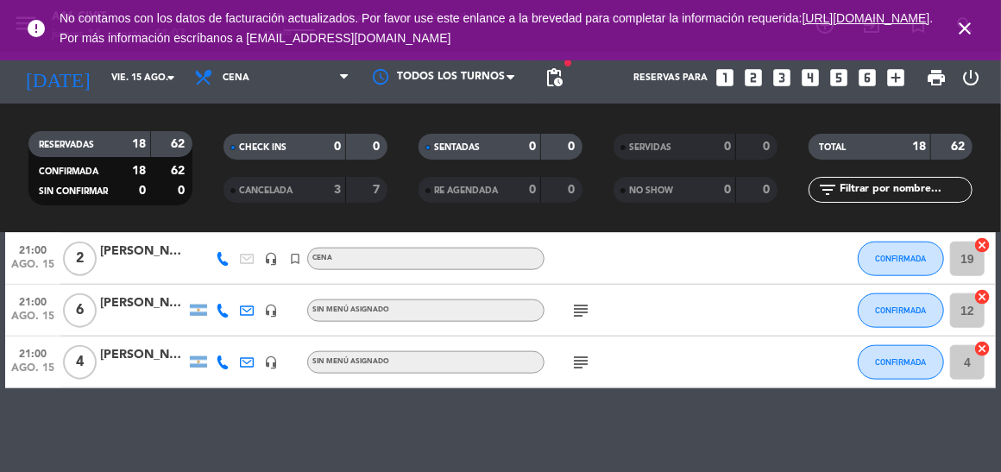
scroll to position [950, 0]
